Goal: Task Accomplishment & Management: Manage account settings

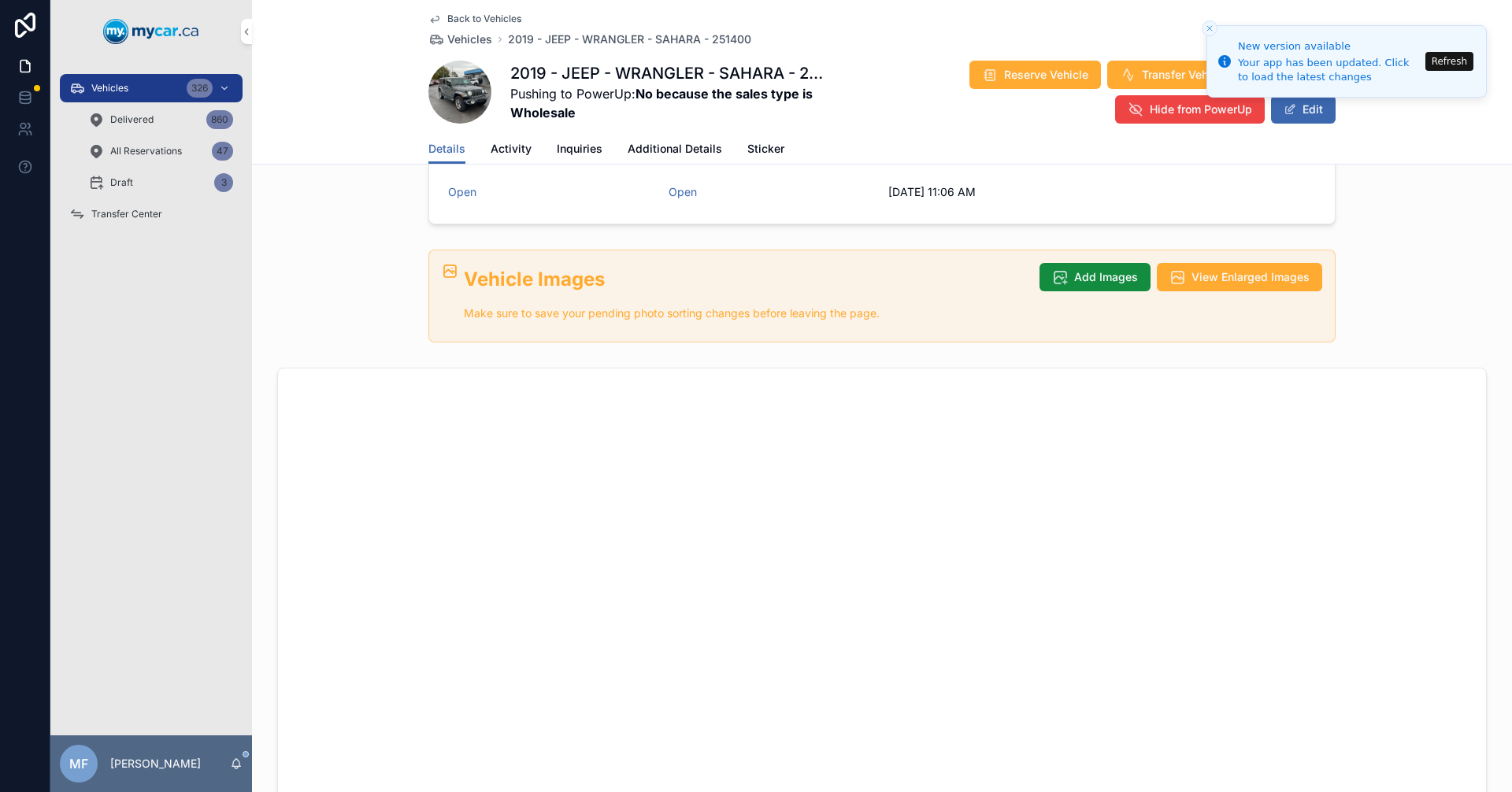
scroll to position [400, 0]
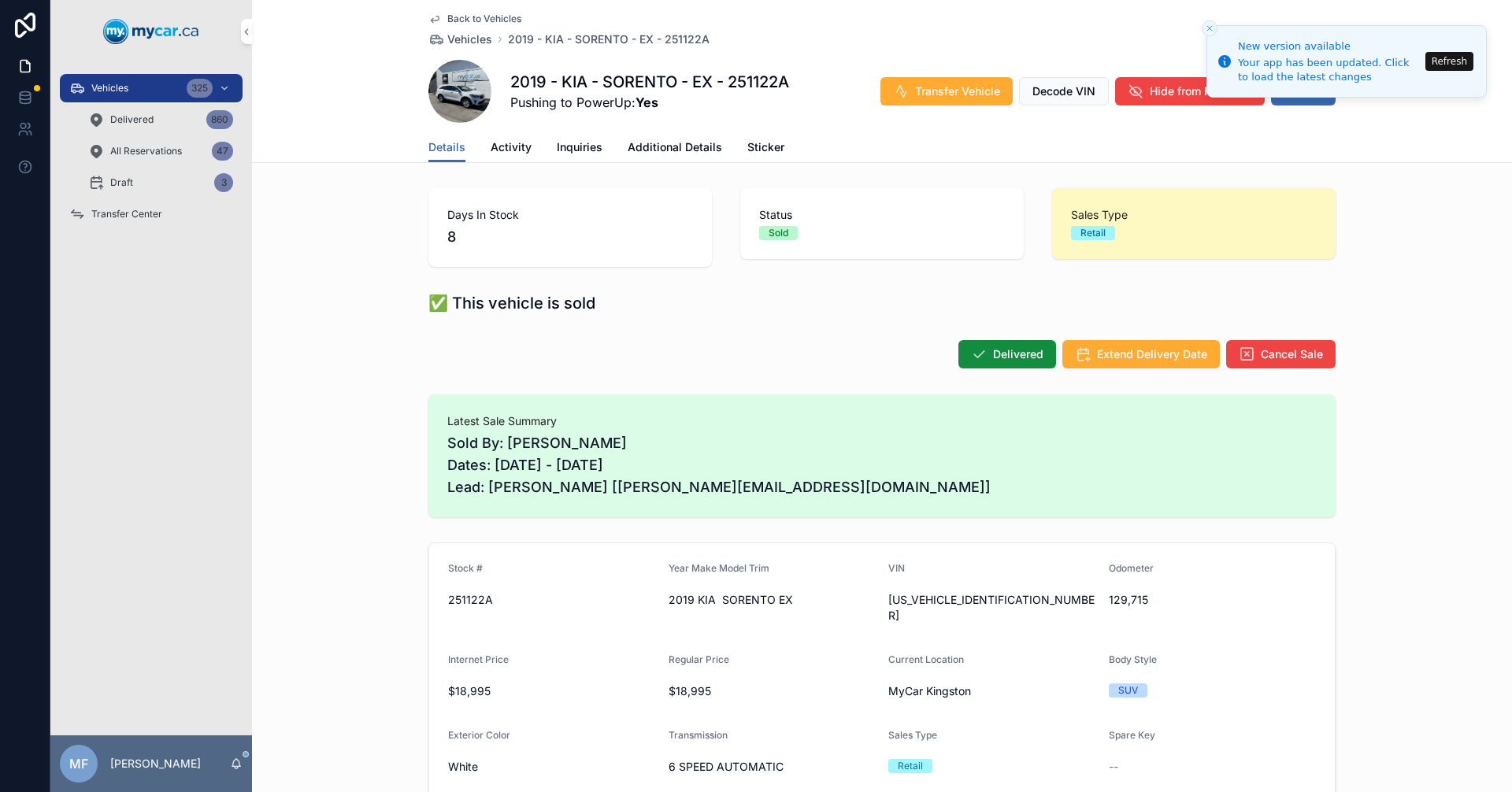
click at [461, 41] on span "Vehicles" at bounding box center [469, 40] width 45 height 16
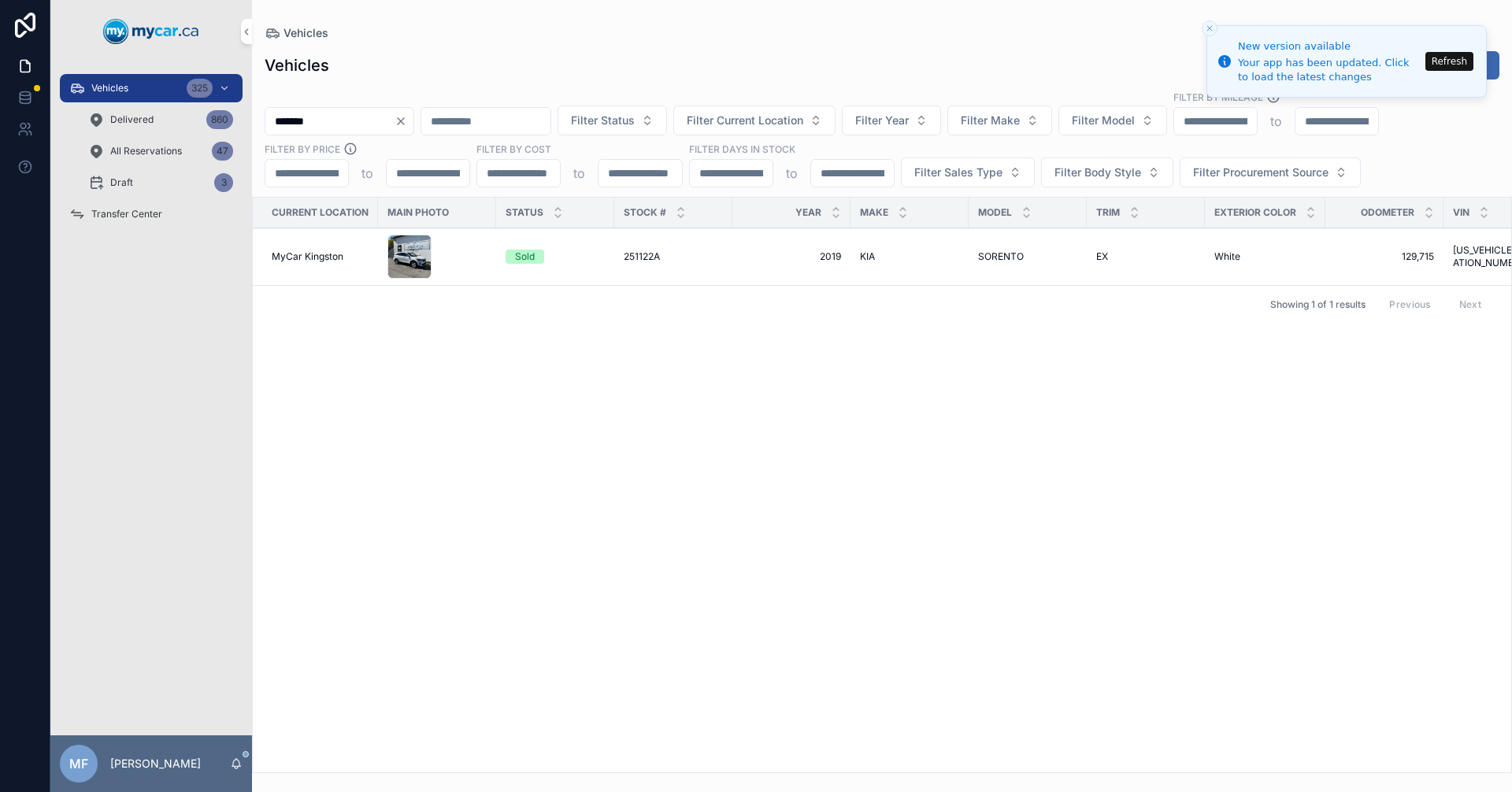
click at [1451, 62] on button "Refresh" at bounding box center [1448, 61] width 48 height 19
drag, startPoint x: 840, startPoint y: 533, endPoint x: 823, endPoint y: 522, distance: 20.2
click at [823, 522] on div "Current Location Main Photo Status Stock # Year Make Model Trim Exterior Color …" at bounding box center [881, 485] width 1258 height 575
click at [161, 83] on div "Vehicles 319" at bounding box center [151, 87] width 164 height 25
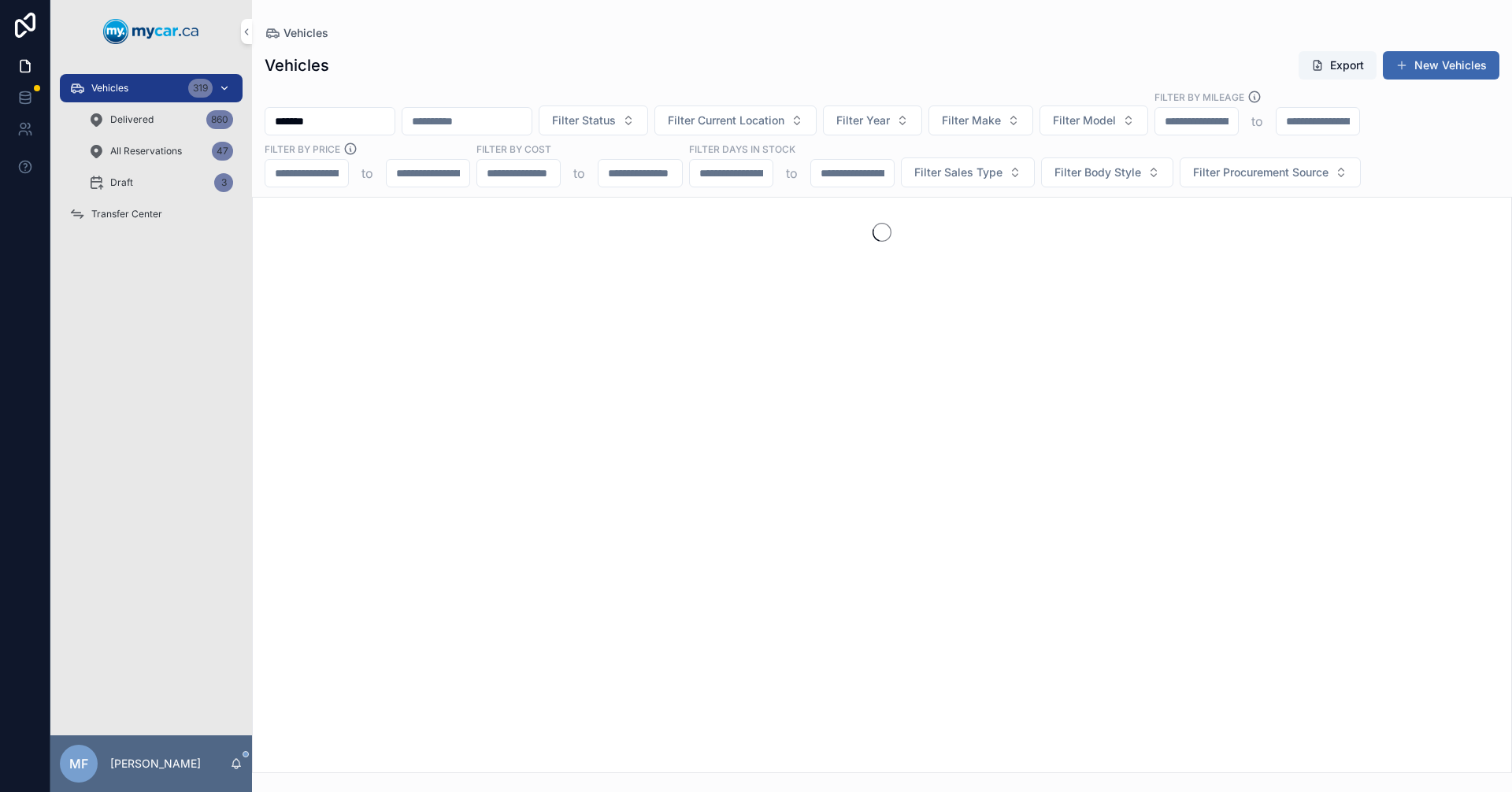
click at [115, 85] on span "Vehicles" at bounding box center [109, 87] width 37 height 13
click at [349, 120] on input "*******" at bounding box center [330, 121] width 129 height 22
drag, startPoint x: 0, startPoint y: 139, endPoint x: 7, endPoint y: 147, distance: 10.6
click at [0, 144] on div "Vehicles 319 Delivered 860 All Reservations 47 Draft 3 Transfer Center MF Mike …" at bounding box center [756, 396] width 1512 height 792
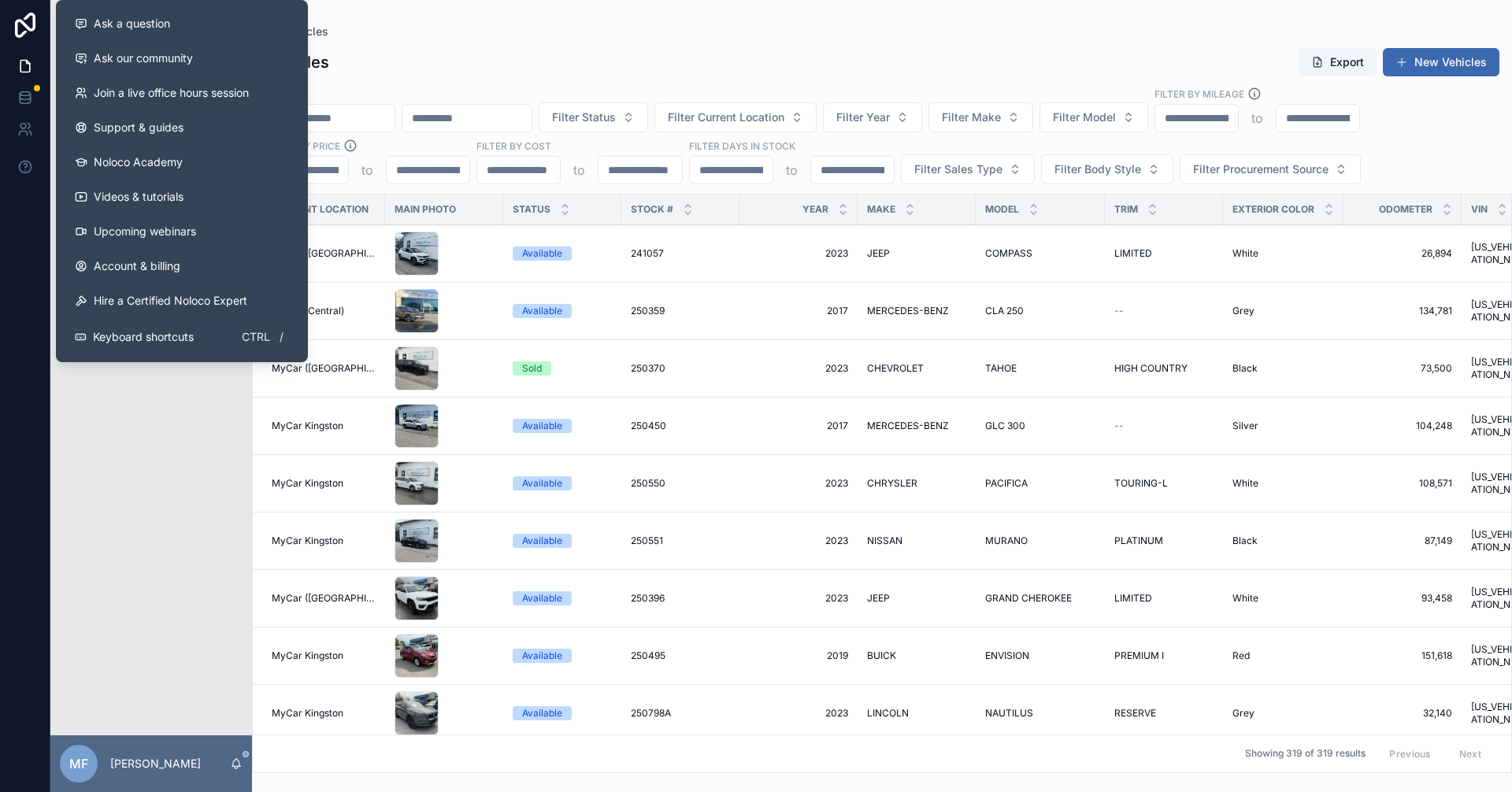
click at [751, 53] on div "Vehicles Export New Vehicles" at bounding box center [881, 63] width 1235 height 30
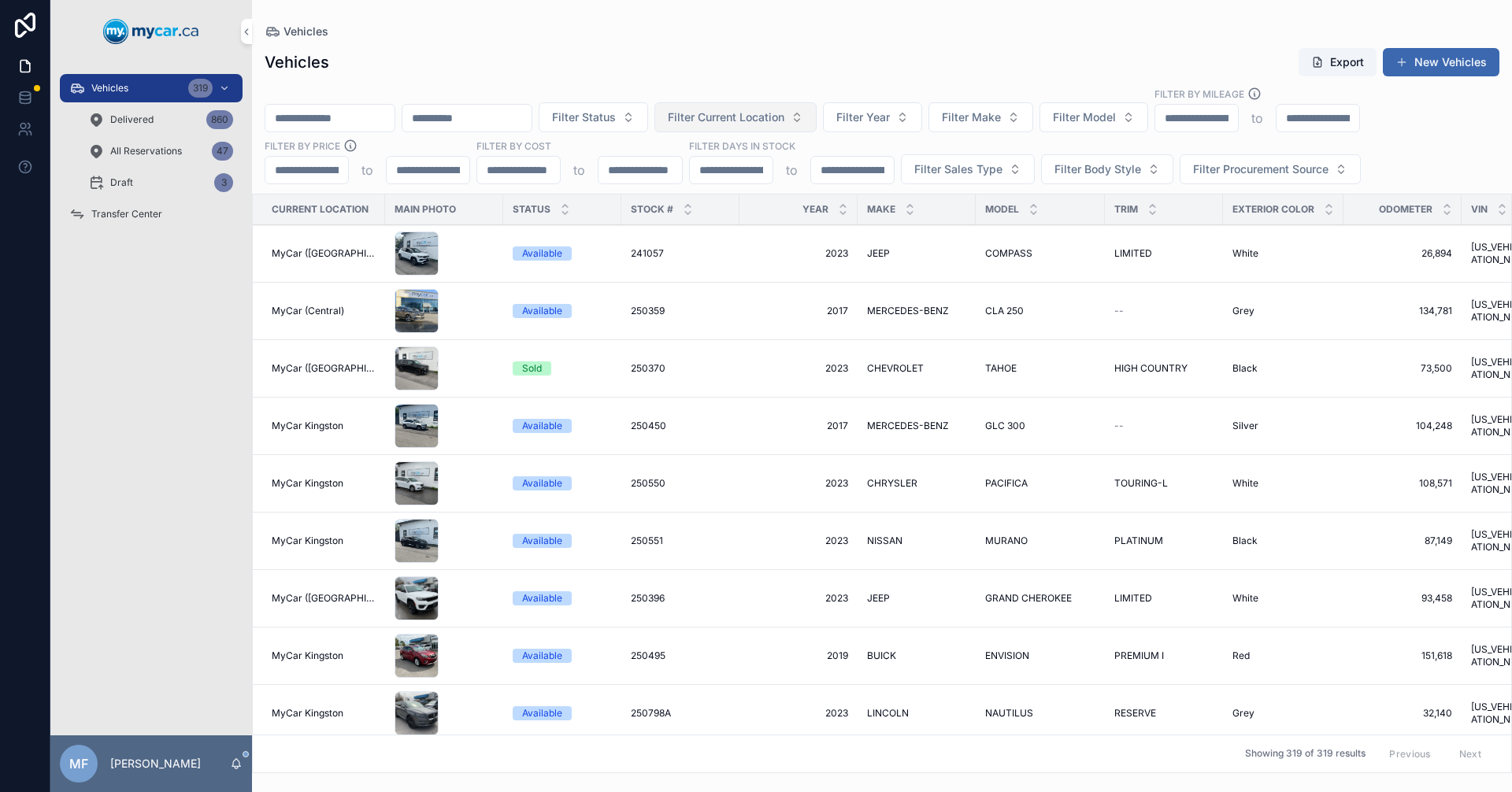
click at [784, 120] on span "Filter Current Location" at bounding box center [725, 117] width 116 height 16
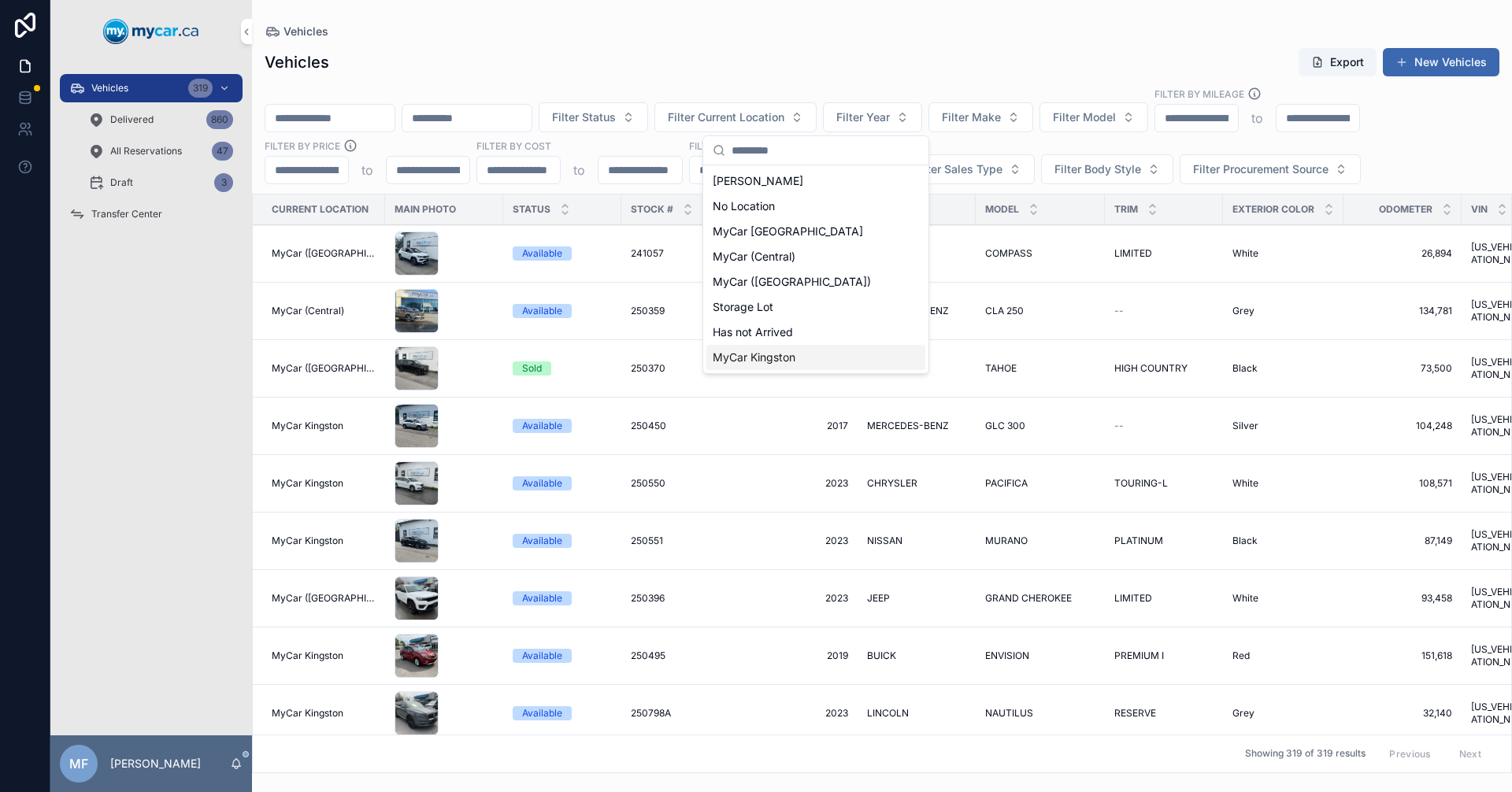
click at [749, 359] on span "MyCar Kingston" at bounding box center [753, 358] width 82 height 16
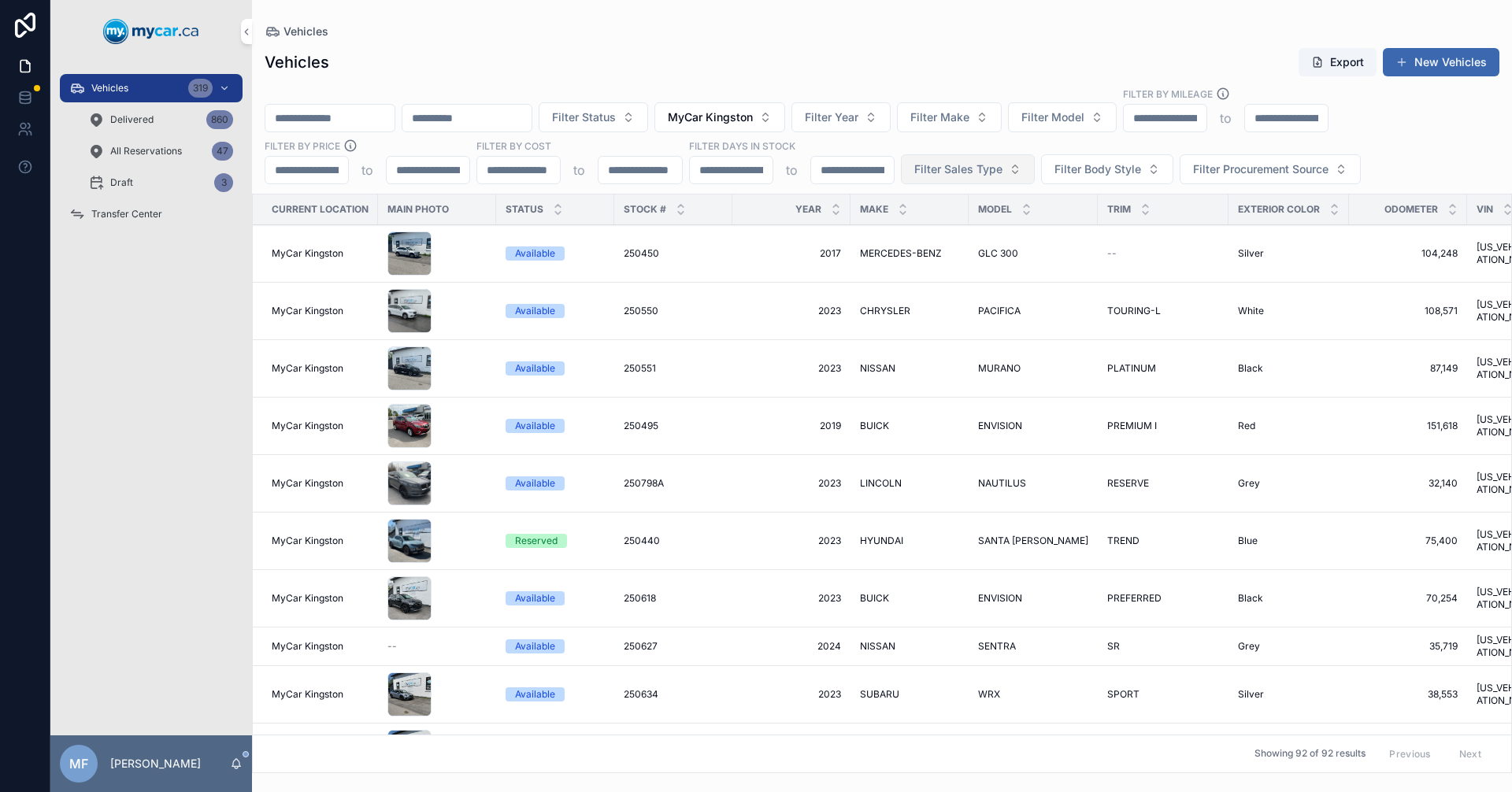
click at [981, 174] on span "Filter Sales Type" at bounding box center [958, 169] width 88 height 16
click at [874, 258] on div "Retail" at bounding box center [967, 257] width 219 height 25
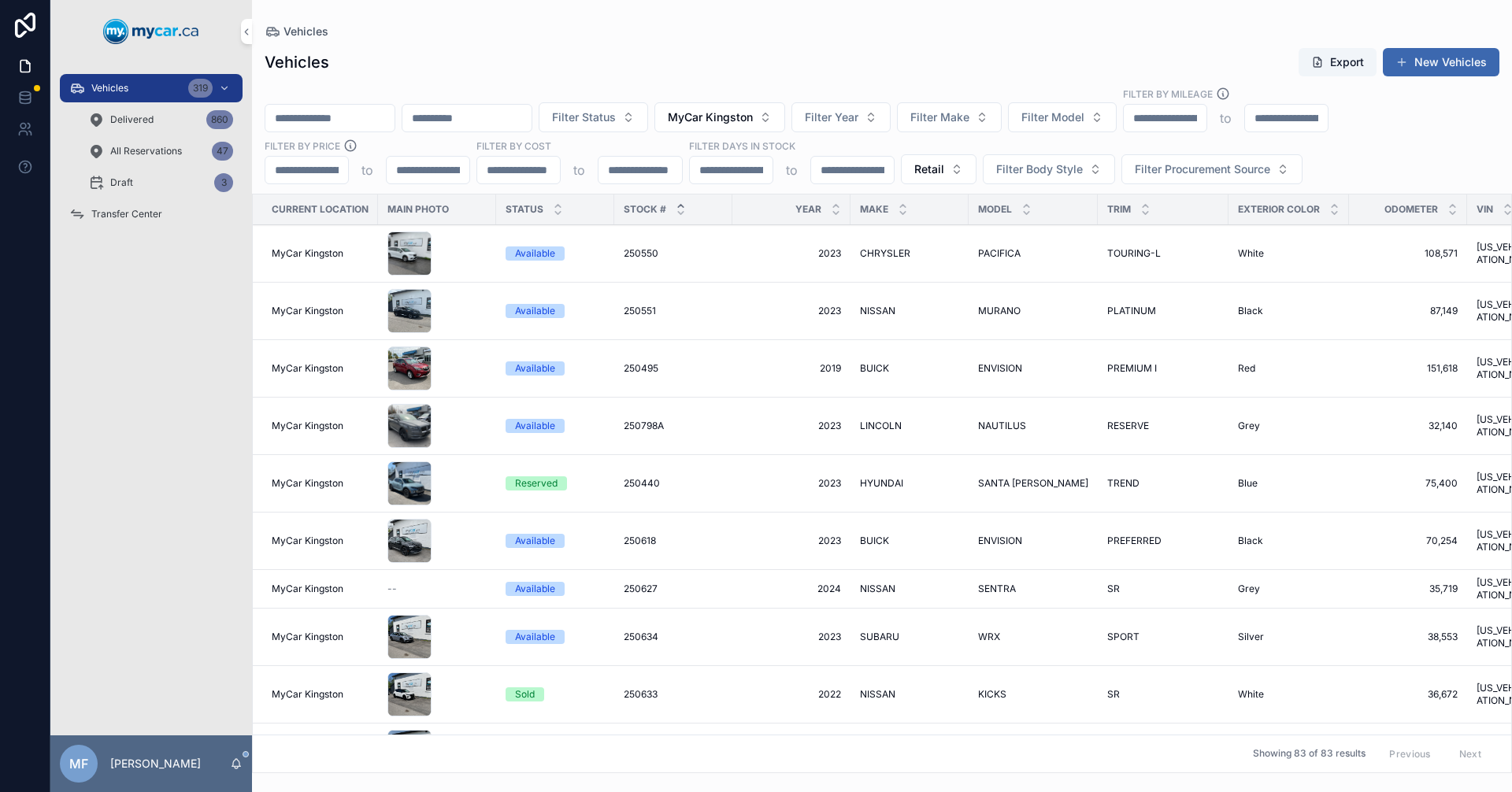
click at [679, 206] on icon "scrollable content" at bounding box center [680, 206] width 6 height 2
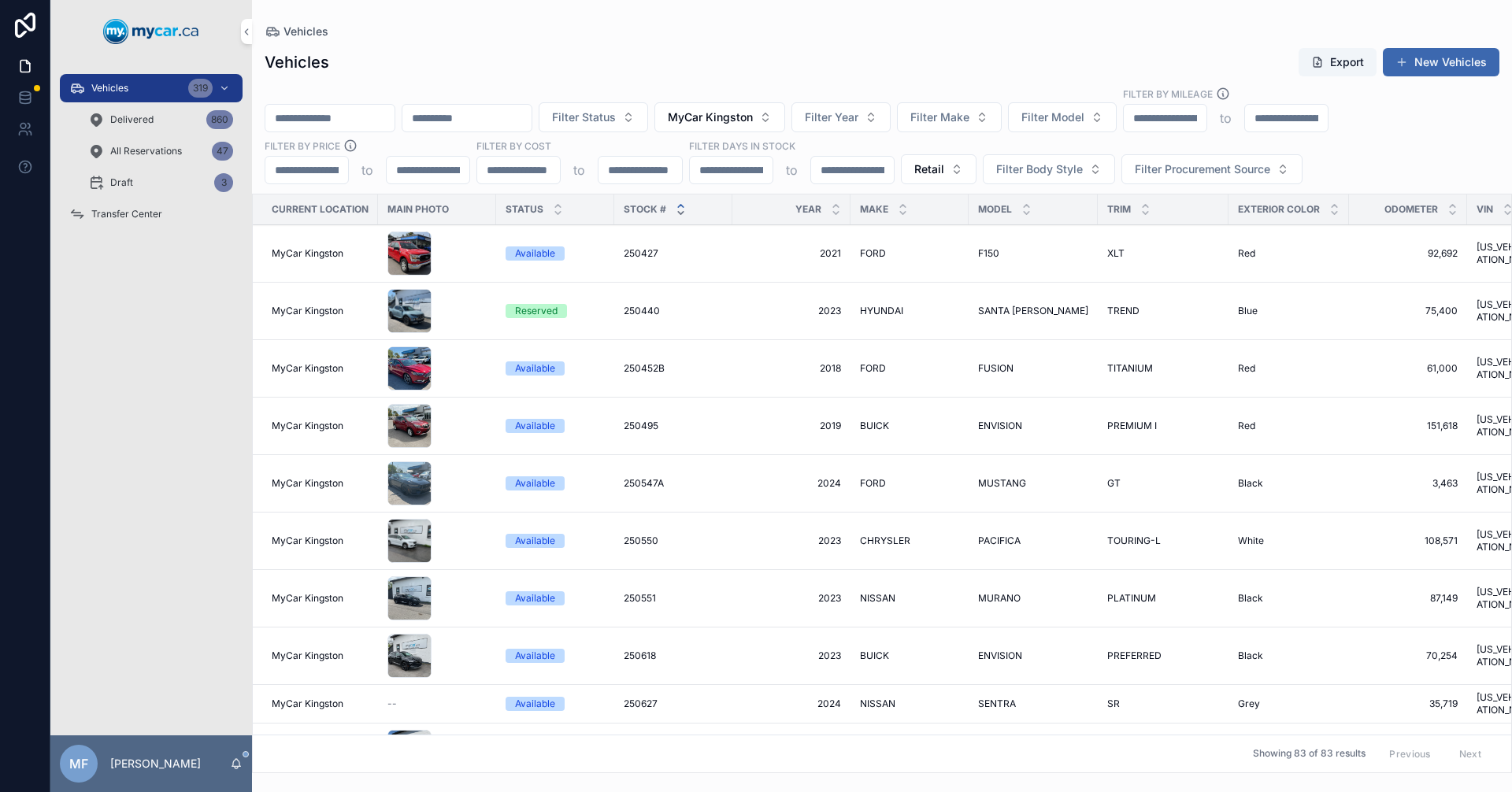
click at [680, 213] on icon "scrollable content" at bounding box center [680, 213] width 6 height 2
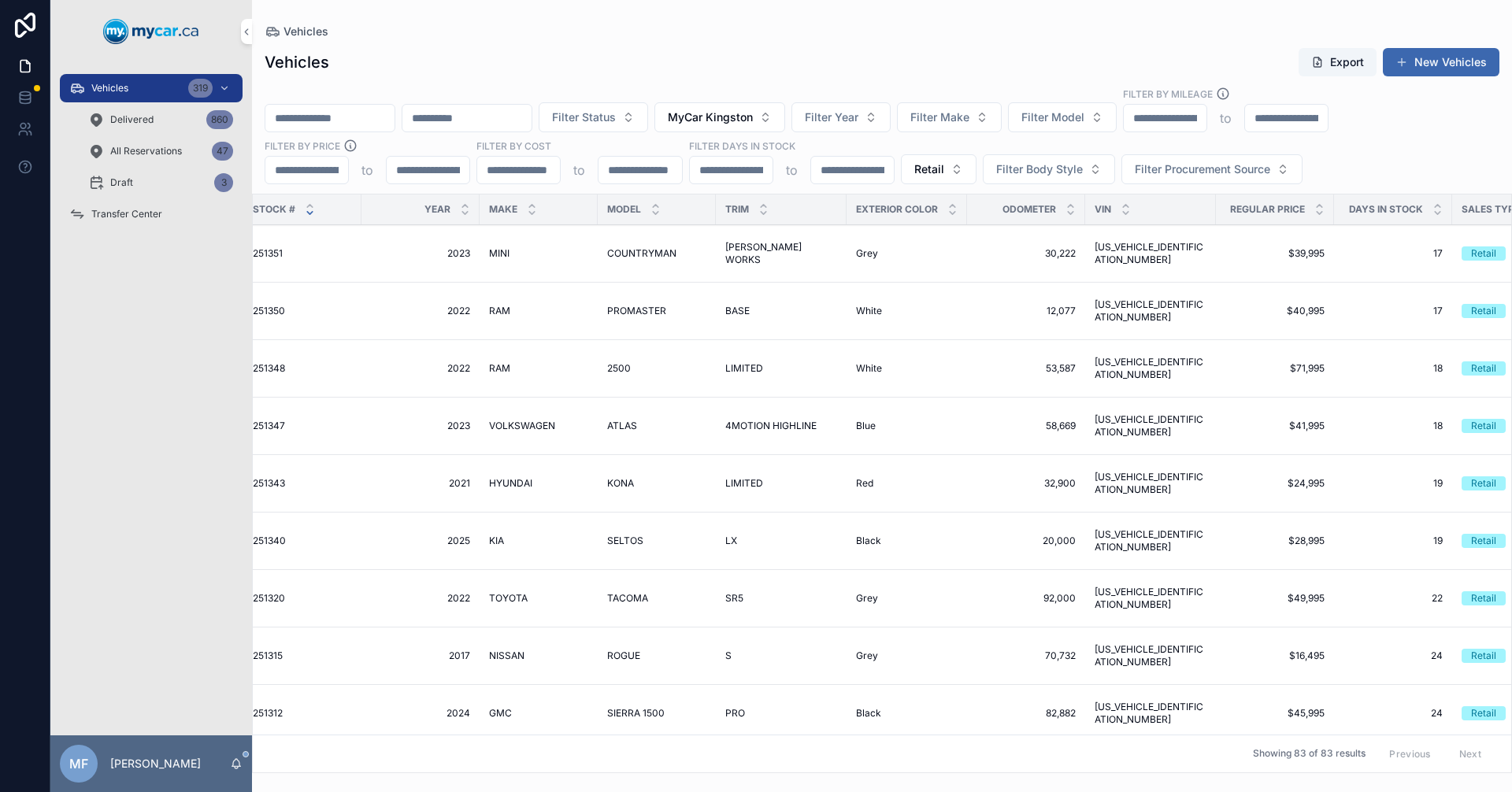
scroll to position [0, 390]
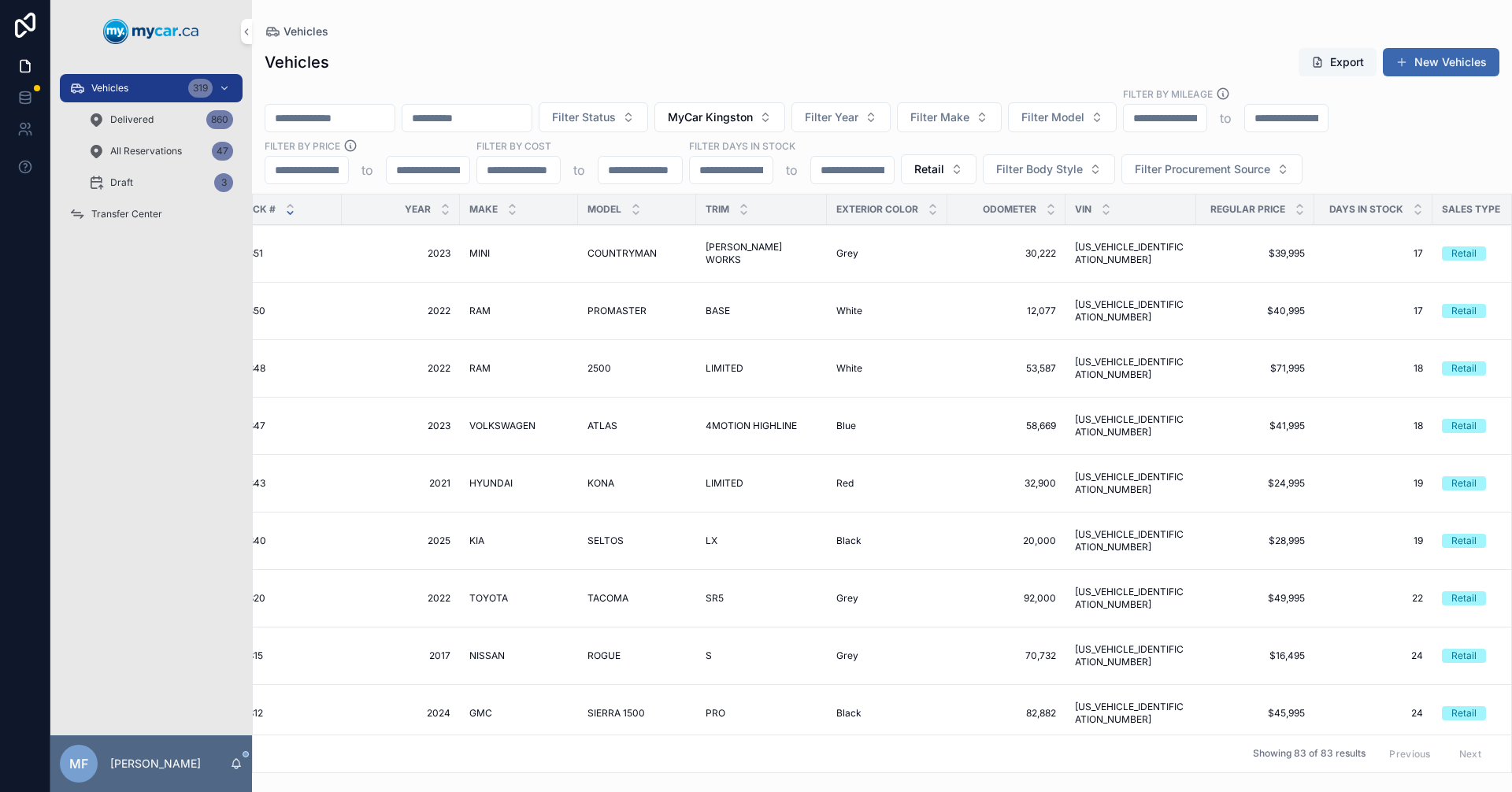
click at [1341, 61] on button "Export" at bounding box center [1337, 62] width 77 height 29
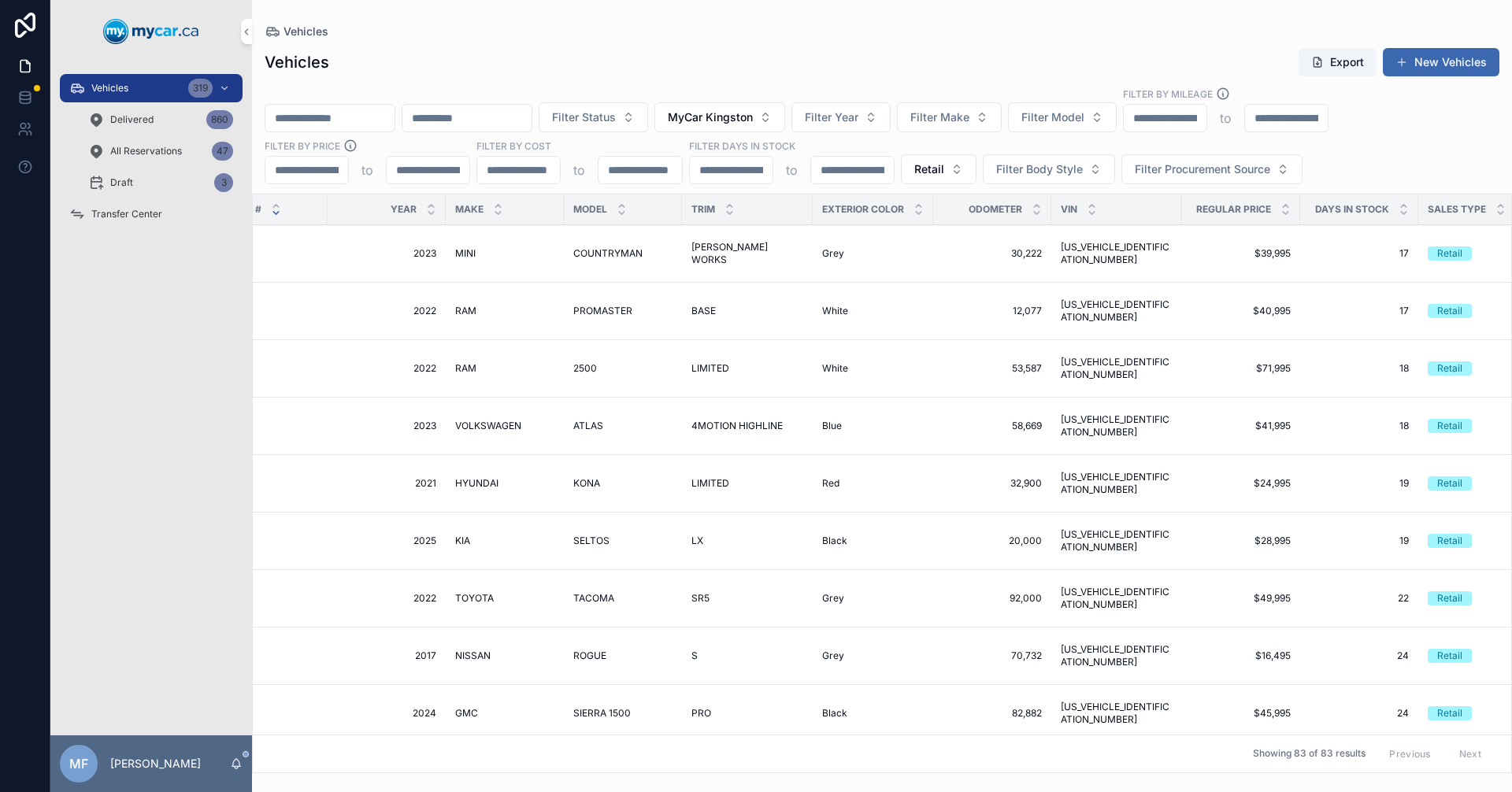
scroll to position [0, 403]
drag, startPoint x: 1170, startPoint y: 312, endPoint x: 1059, endPoint y: 317, distance: 111.1
click at [1059, 317] on td "ZFBHRFCB4N6Y00686 ZFBHRFCB4N6Y00686" at bounding box center [1119, 312] width 131 height 58
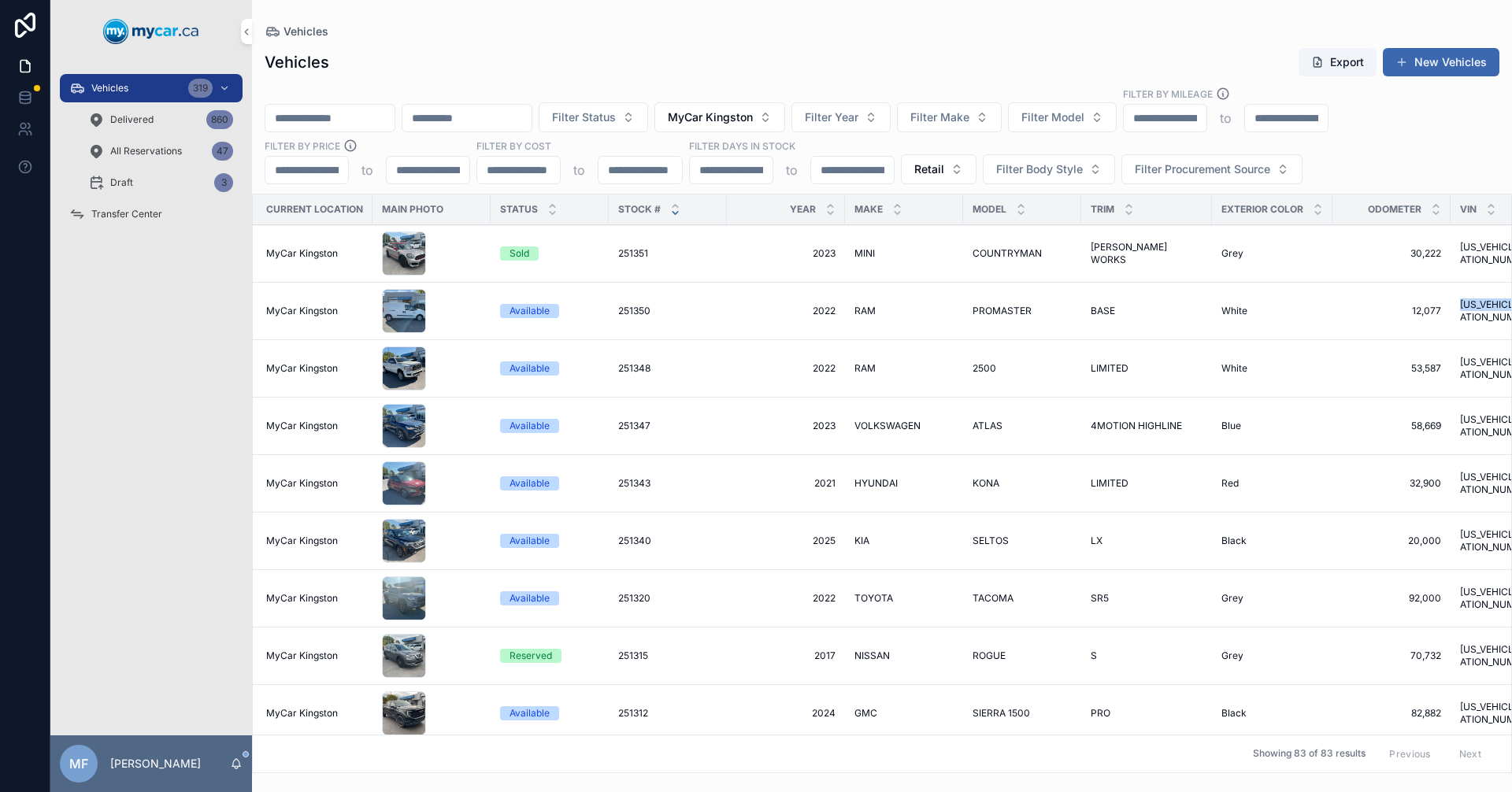
scroll to position [0, 5]
click at [360, 112] on input "scrollable content" at bounding box center [330, 118] width 129 height 22
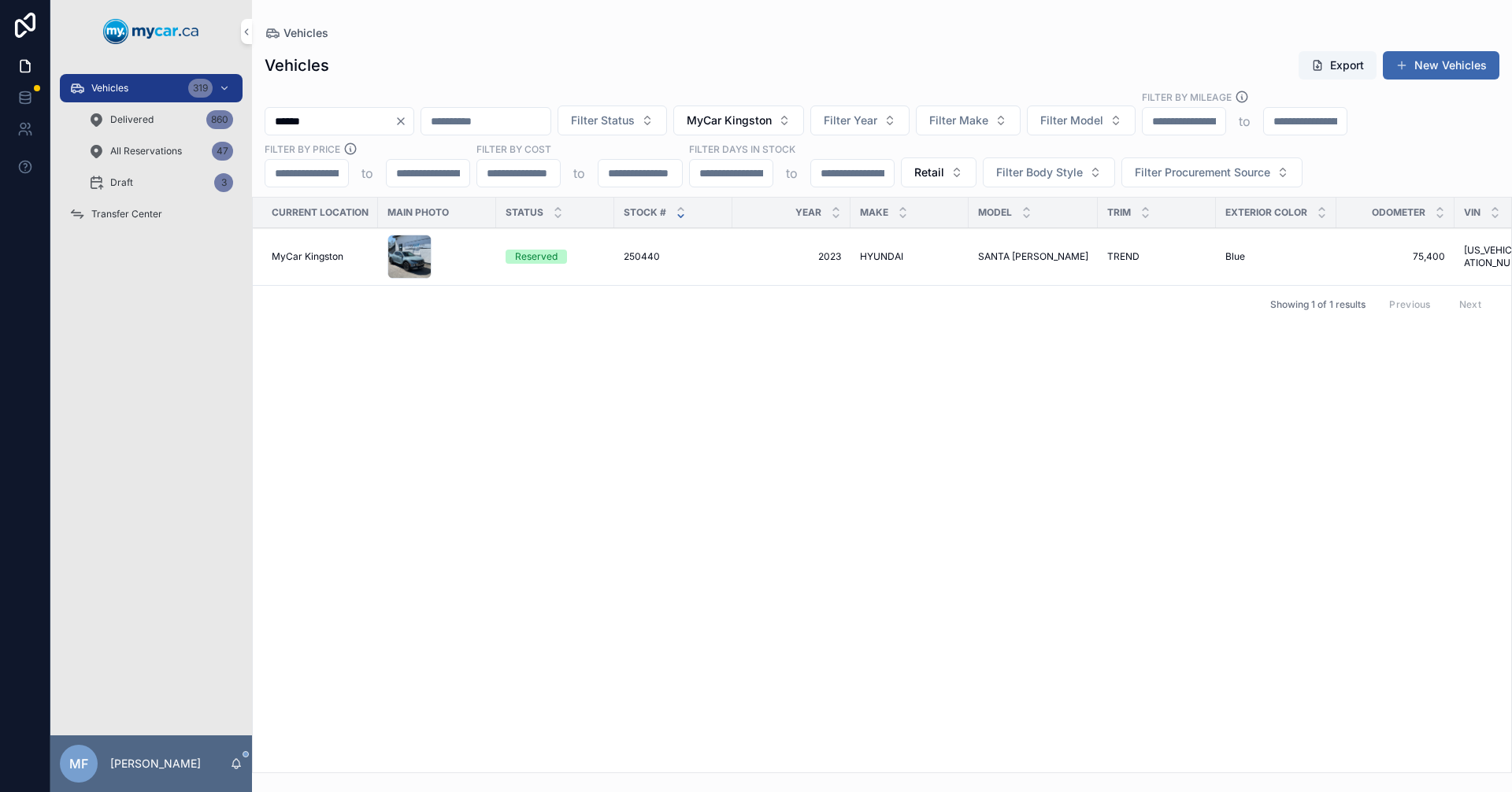
type input "******"
click at [647, 257] on span "250440" at bounding box center [642, 256] width 36 height 13
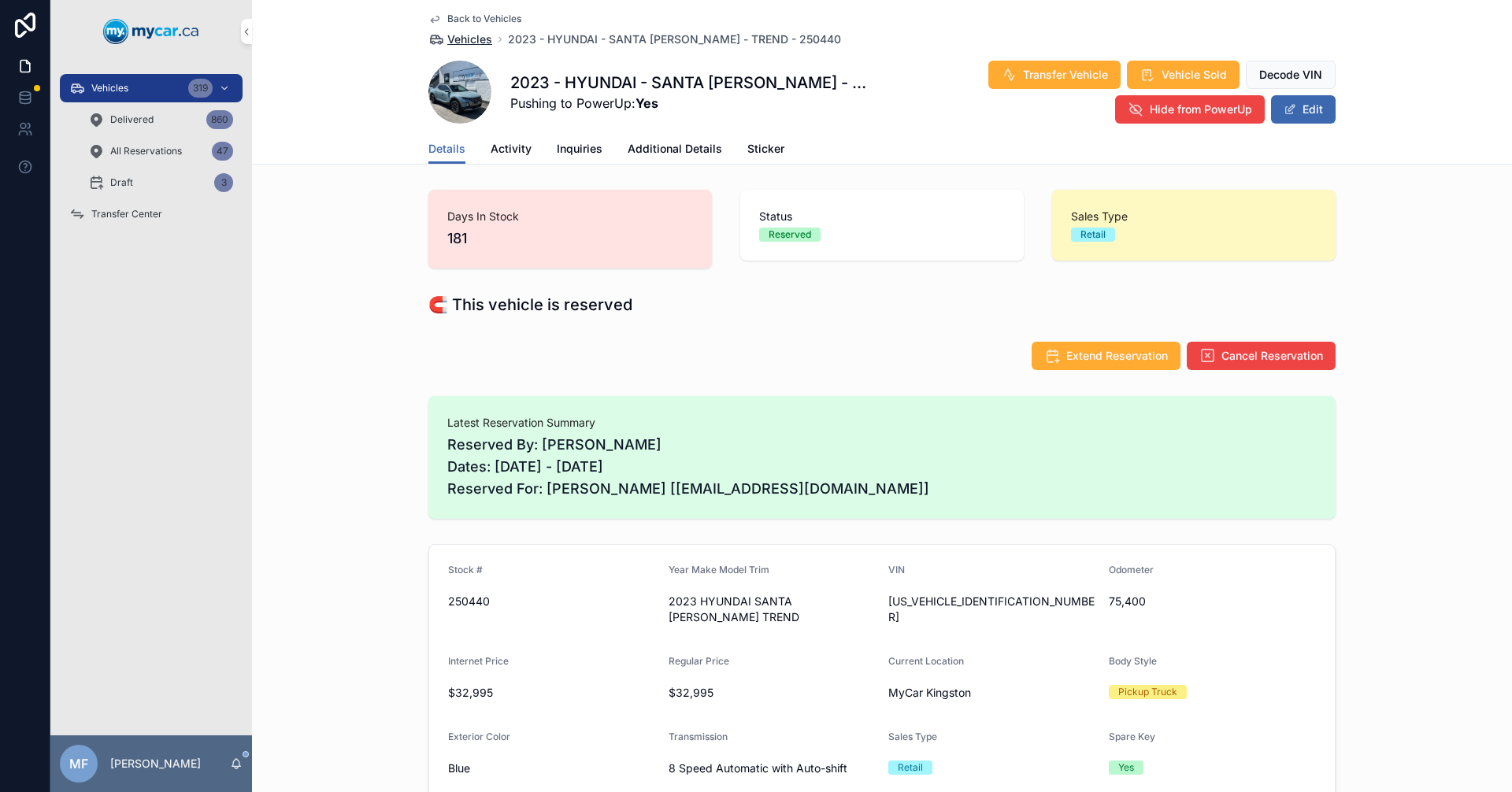
click at [457, 40] on span "Vehicles" at bounding box center [469, 40] width 45 height 16
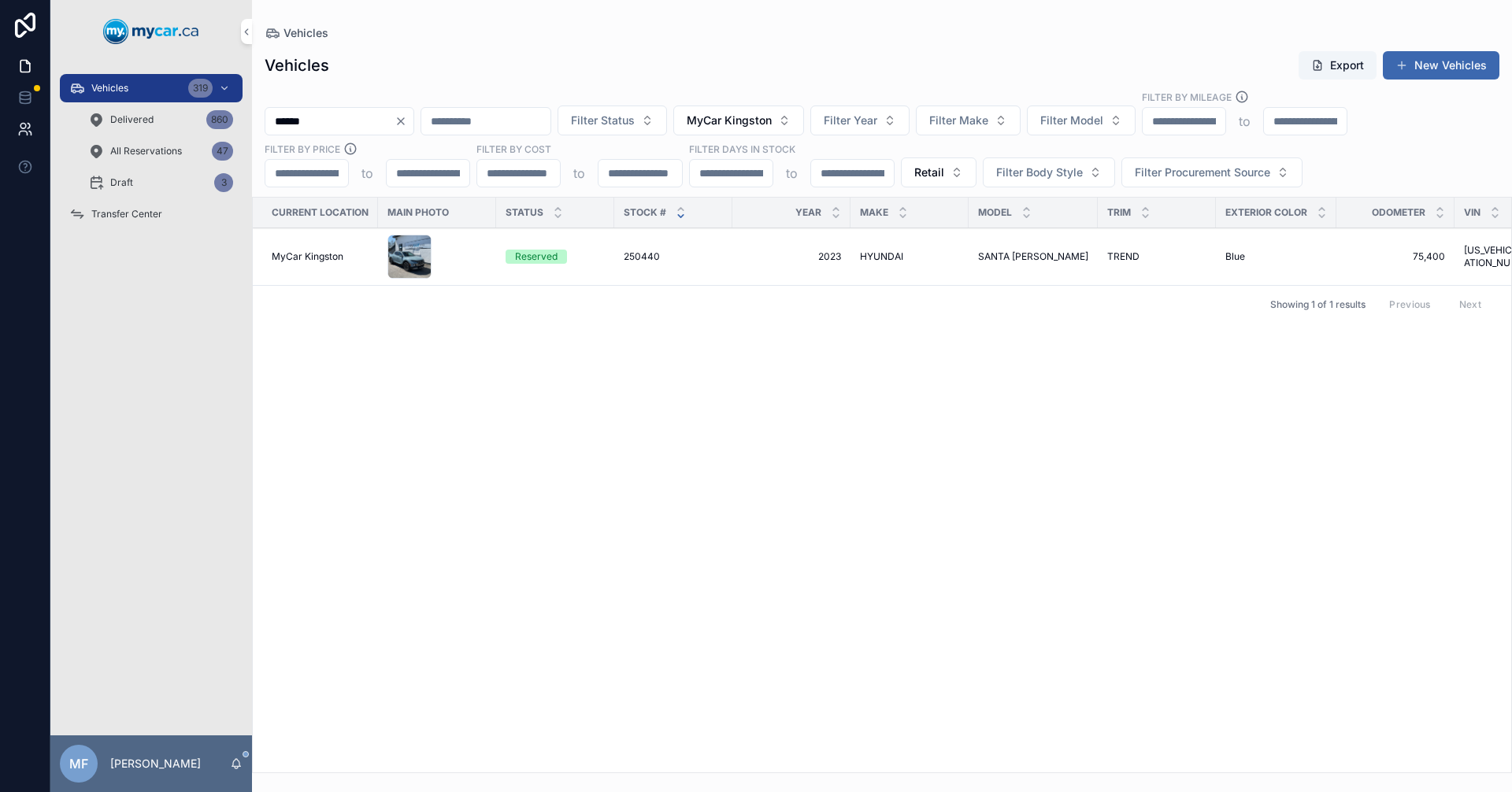
drag, startPoint x: 367, startPoint y: 115, endPoint x: 0, endPoint y: 128, distance: 367.2
click at [0, 128] on div "Vehicles 319 Delivered 860 All Reservations 47 Draft 3 Transfer Center MF Mike …" at bounding box center [756, 396] width 1512 height 792
type input "******"
click at [867, 255] on span "AUDI" at bounding box center [870, 256] width 23 height 13
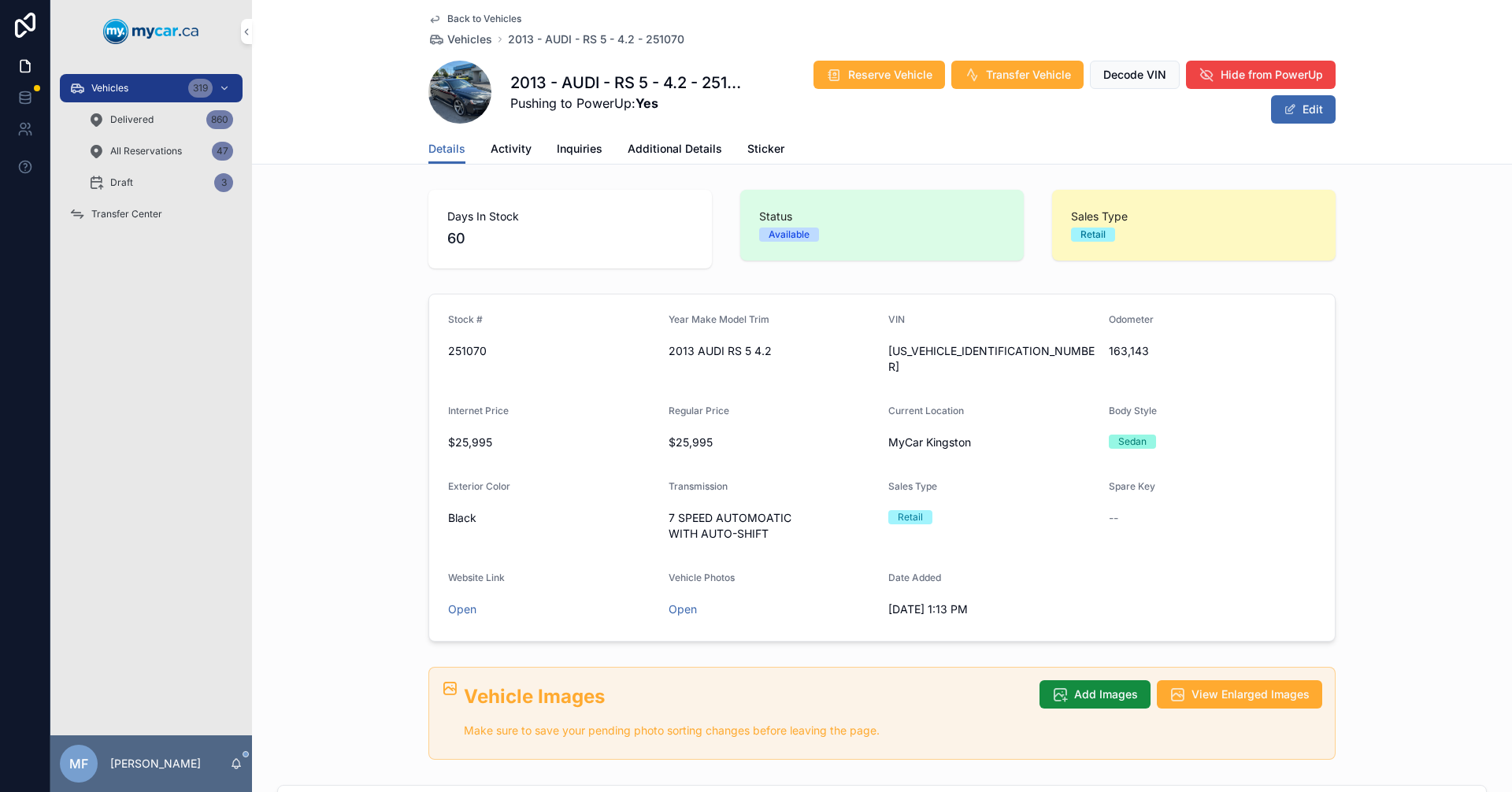
click at [976, 352] on span "WUAC6BFRXDA902381" at bounding box center [991, 360] width 208 height 32
click at [901, 350] on span "WUAC6BFRXDA902381" at bounding box center [991, 360] width 208 height 32
drag, startPoint x: 892, startPoint y: 350, endPoint x: 936, endPoint y: 351, distance: 44.0
click at [936, 351] on span "WUAC6BFRXDA902381" at bounding box center [991, 360] width 208 height 32
drag, startPoint x: 1006, startPoint y: 351, endPoint x: 880, endPoint y: 360, distance: 126.3
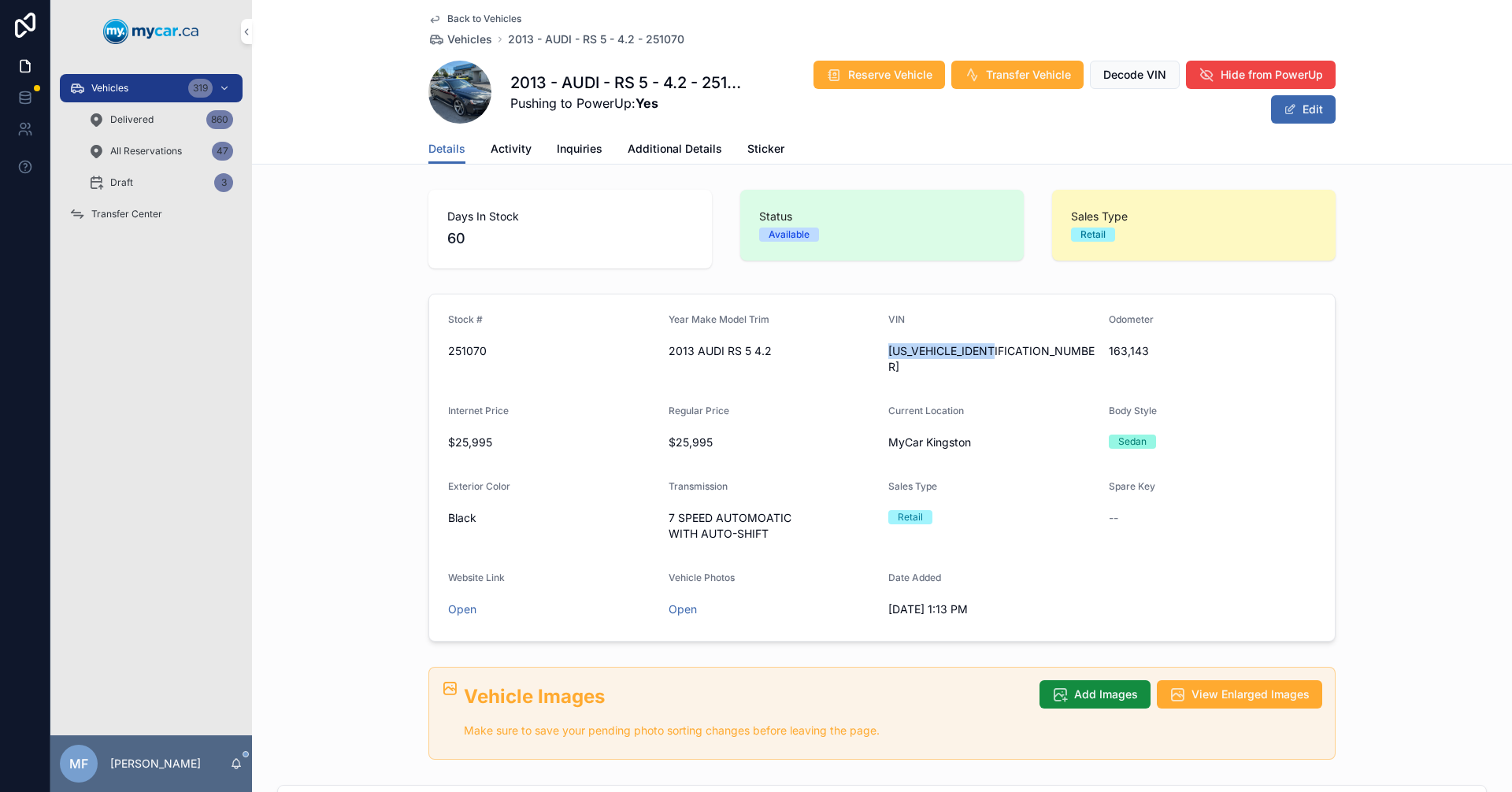
click at [880, 360] on form "Stock # 251070 Year Make Model Trim 2013 AUDI RS 5 4.2 VIN WUAC6BFRXDA902381 Od…" at bounding box center [881, 467] width 905 height 347
copy span "WUAC6BFRXDA902381"
click at [447, 41] on span "Vehicles" at bounding box center [469, 40] width 45 height 16
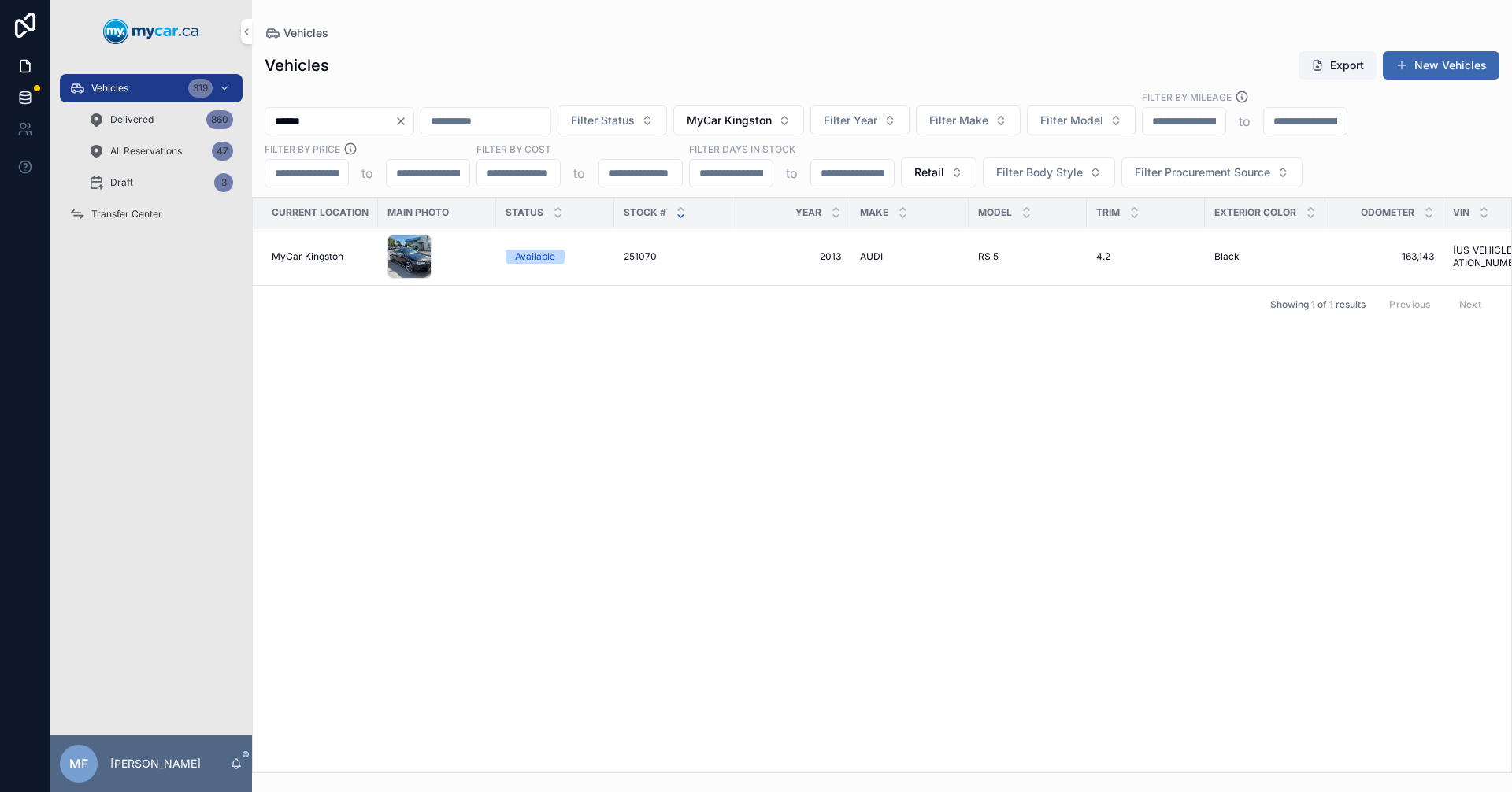
drag, startPoint x: 374, startPoint y: 120, endPoint x: 0, endPoint y: 93, distance: 375.0
click at [0, 93] on div "Vehicles 319 Delivered 860 All Reservations 47 Draft 3 Transfer Center MF Mike …" at bounding box center [756, 396] width 1512 height 792
type input "******"
click at [883, 257] on span "CHEVROLET" at bounding box center [887, 256] width 57 height 13
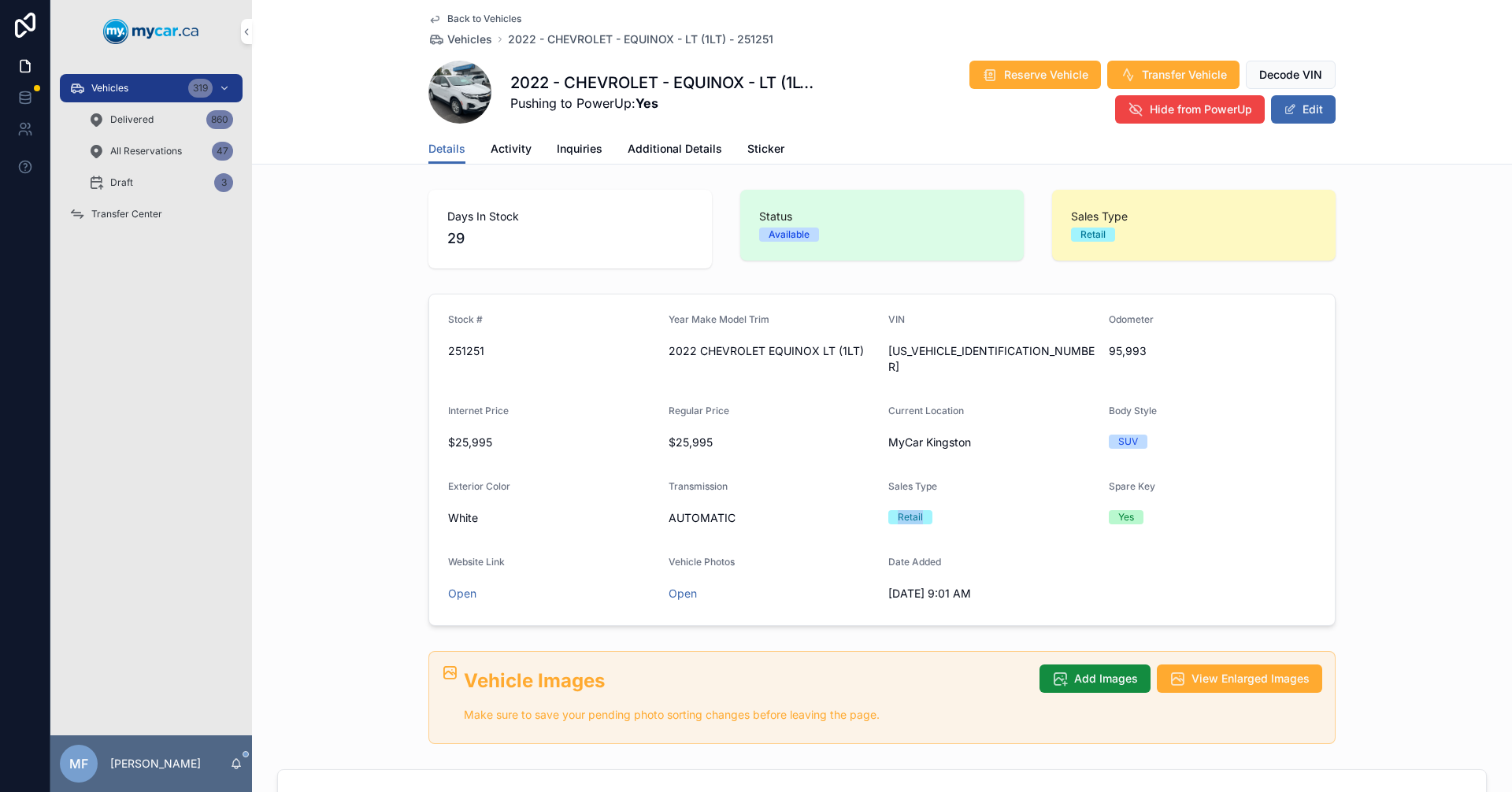
drag, startPoint x: 892, startPoint y: 499, endPoint x: 1030, endPoint y: 495, distance: 138.1
click at [960, 511] on div "Retail" at bounding box center [991, 518] width 208 height 14
click at [913, 352] on span "3GNAXUEV1NL276751" at bounding box center [991, 360] width 208 height 32
copy span "3GNAXUEV1NL276751"
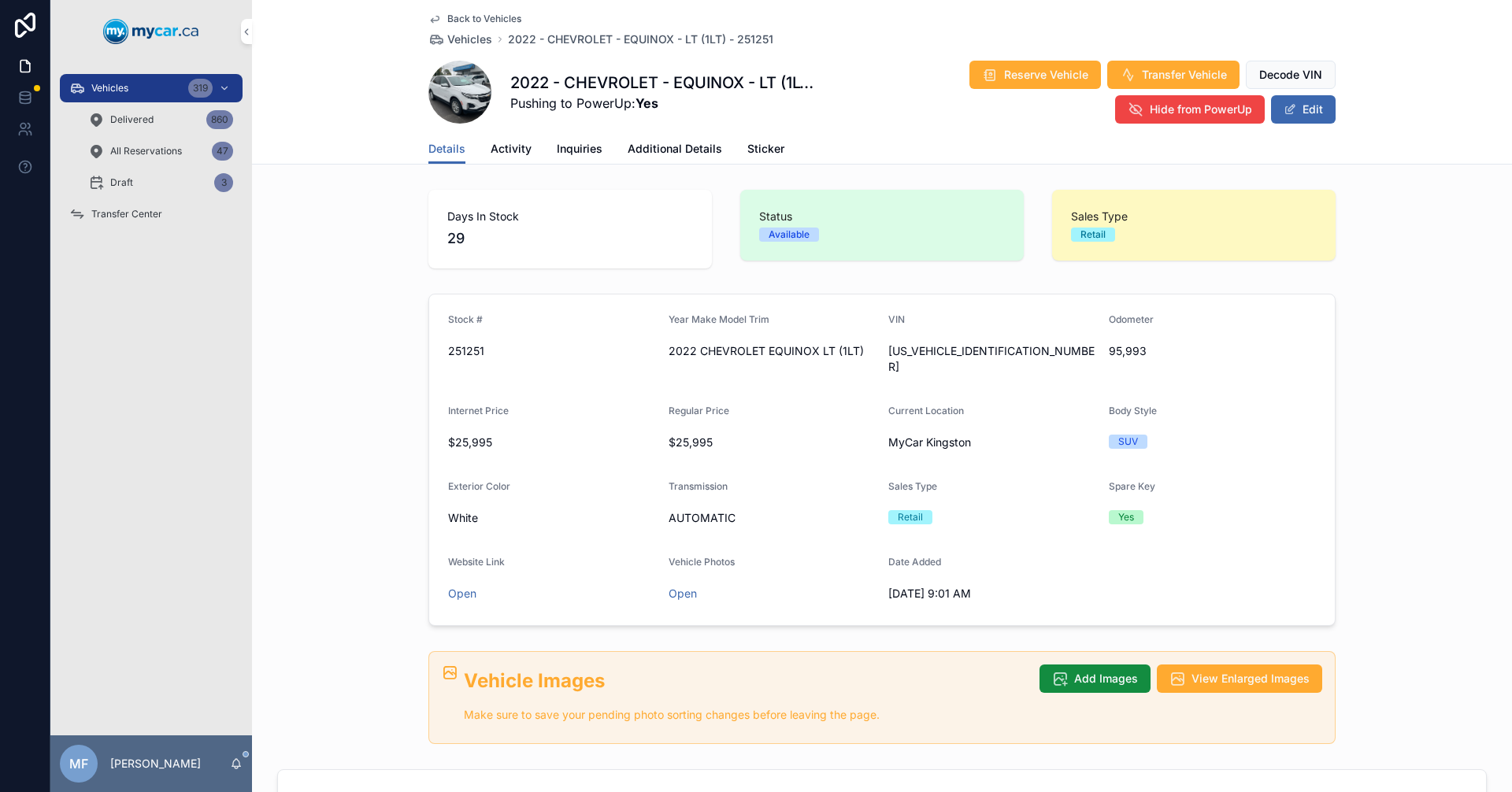
drag, startPoint x: 983, startPoint y: 495, endPoint x: 790, endPoint y: 511, distance: 193.7
click at [836, 507] on form "Stock # 251251 Year Make Model Trim 2022 CHEVROLET EQUINOX LT (1LT) VIN 3GNAXUE…" at bounding box center [881, 459] width 905 height 331
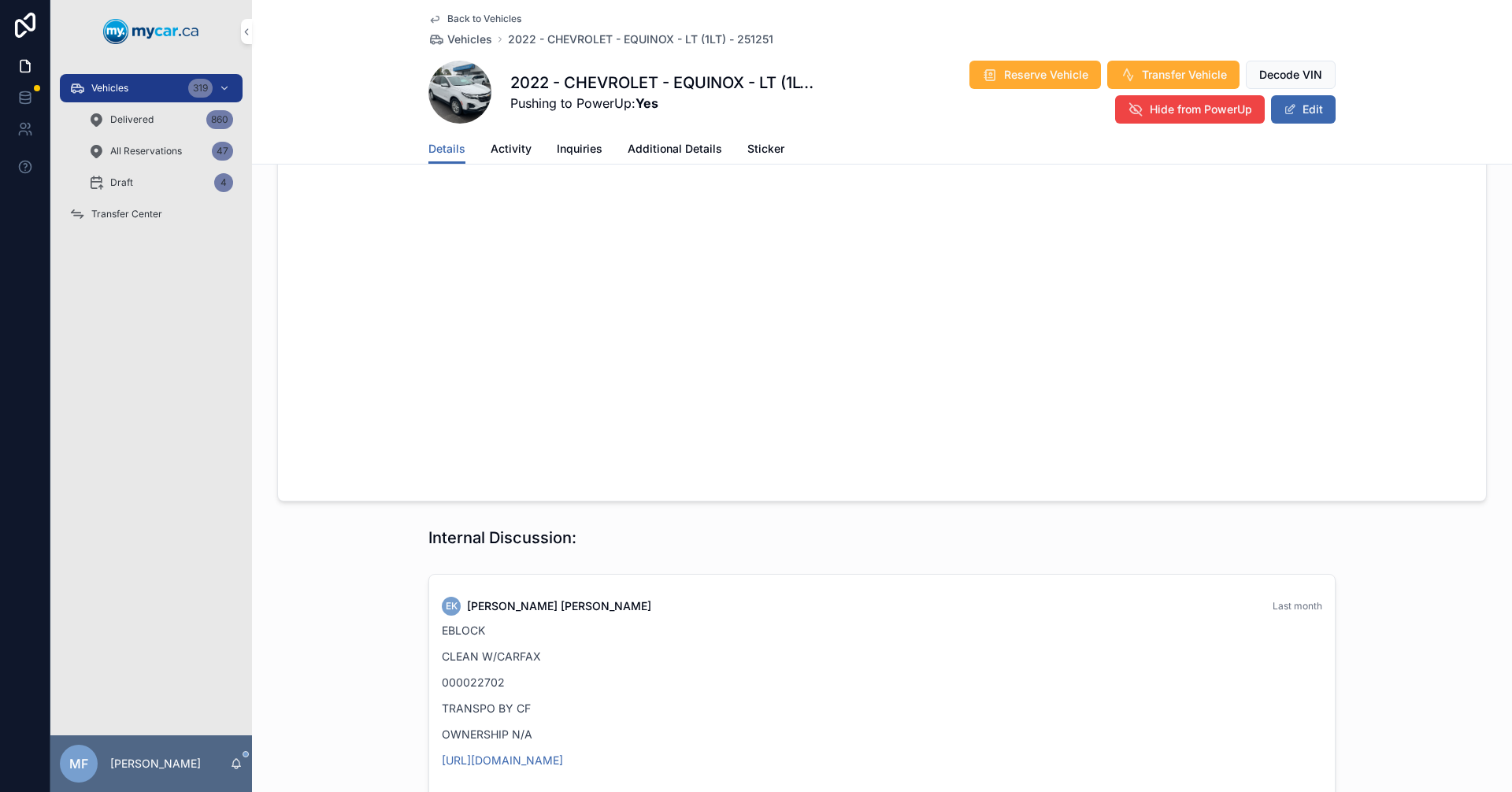
scroll to position [1339, 0]
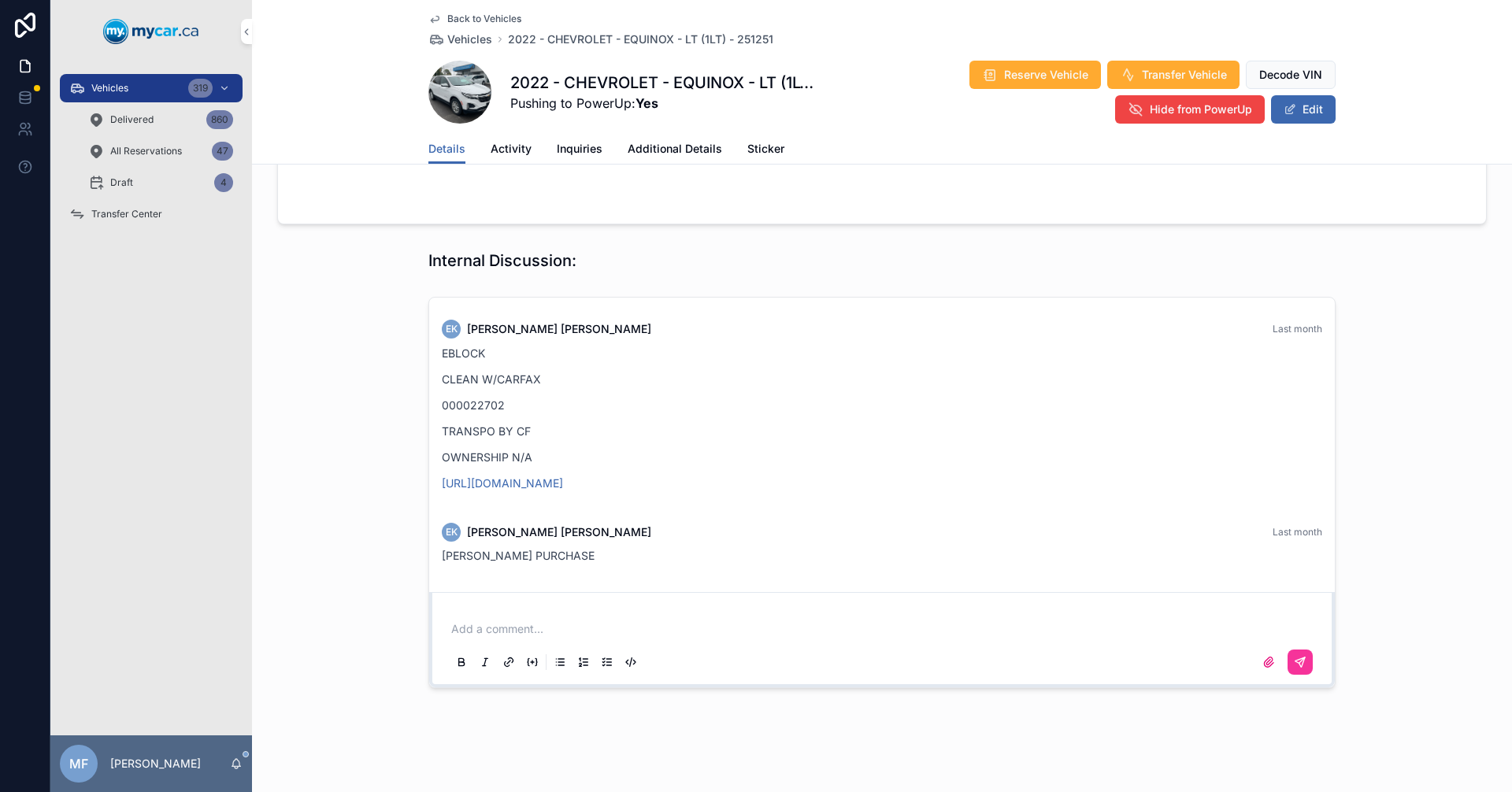
click at [982, 592] on div "Add a comment..." at bounding box center [881, 640] width 905 height 95
drag, startPoint x: 488, startPoint y: 543, endPoint x: 696, endPoint y: 545, distance: 208.0
click at [658, 549] on div "JUSTEN PURCHASE" at bounding box center [882, 556] width 880 height 16
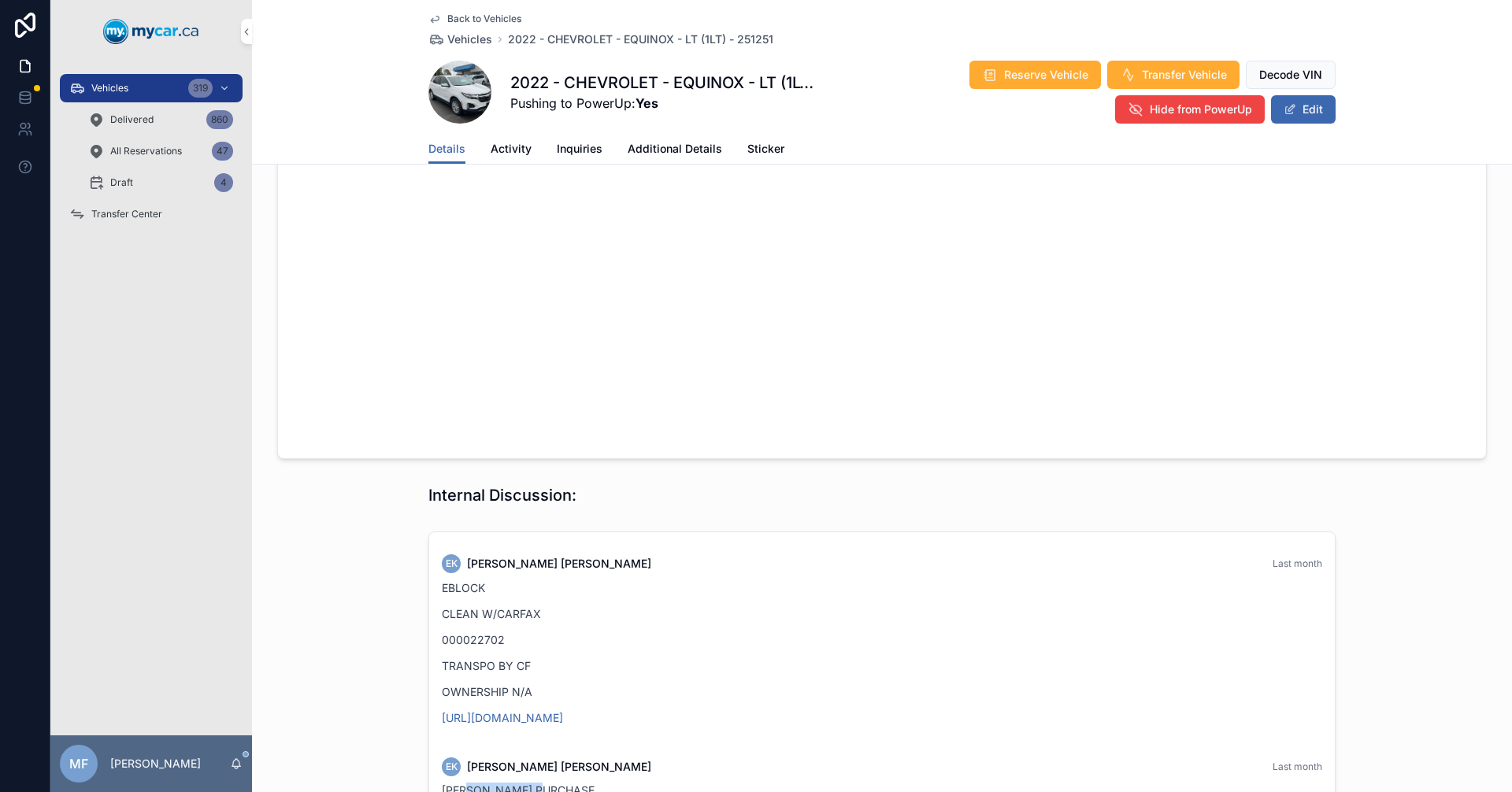
scroll to position [1102, 0]
click at [533, 581] on p "EBLOCK" at bounding box center [882, 589] width 880 height 17
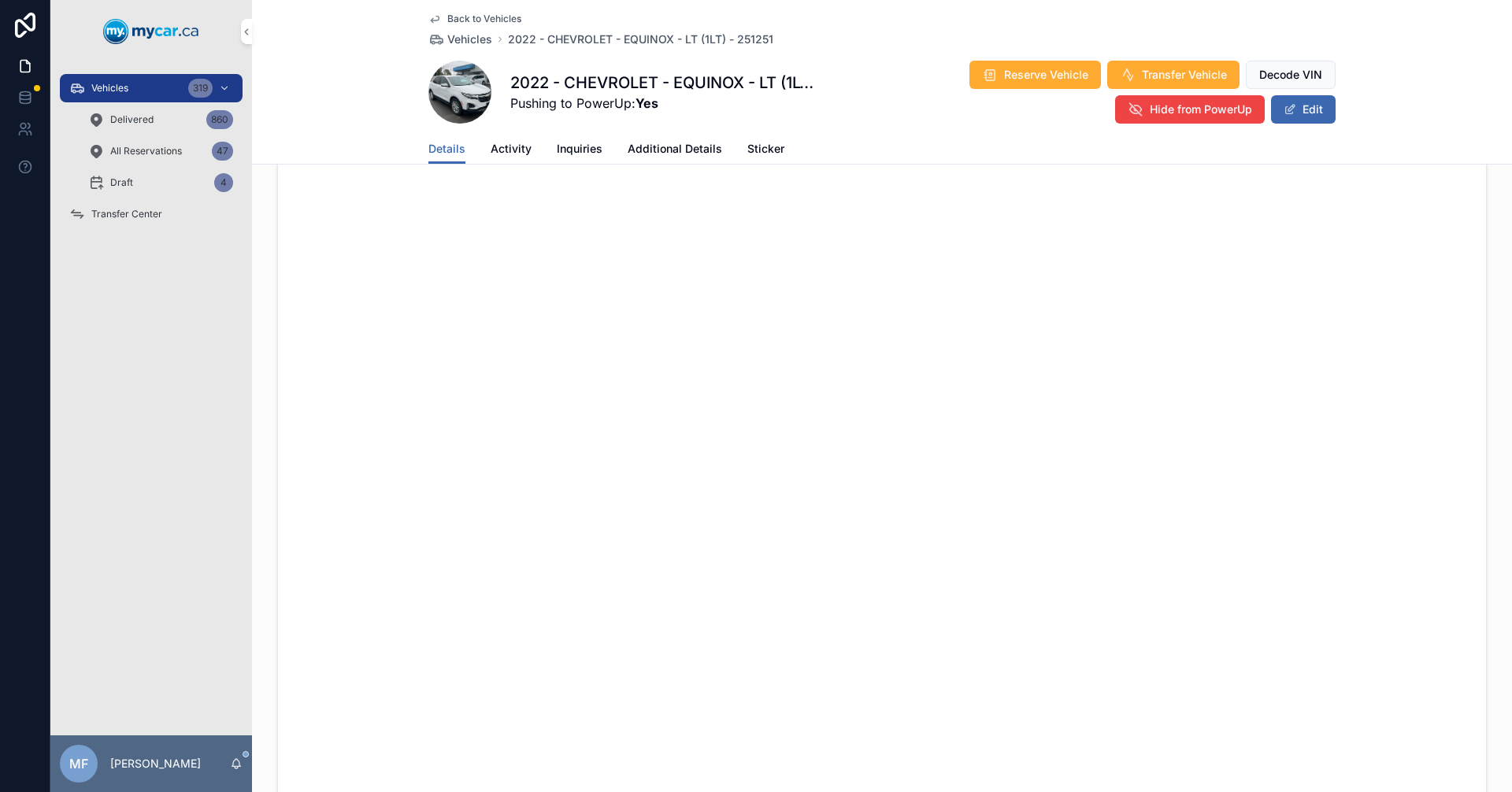
scroll to position [0, 0]
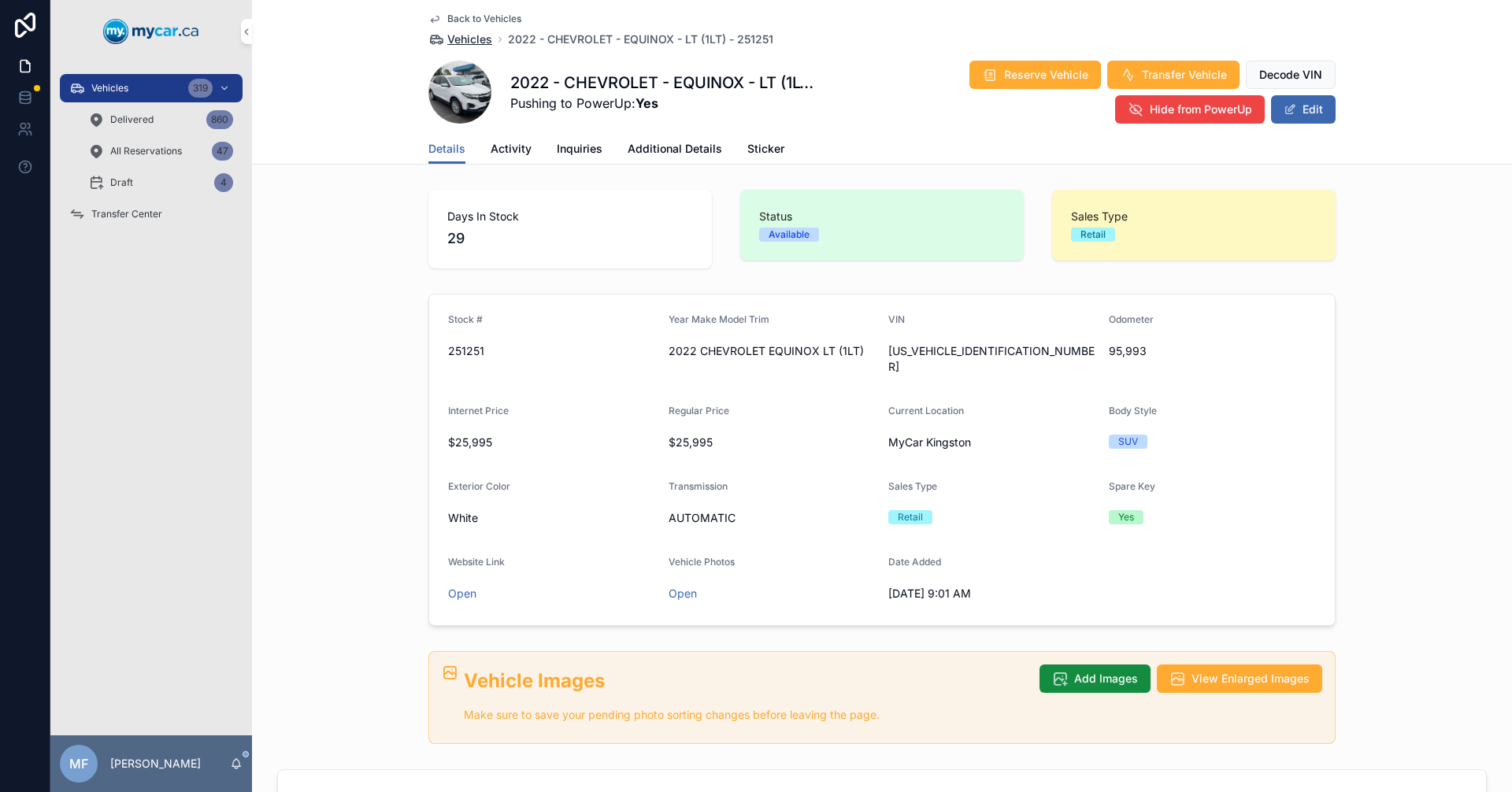
click at [476, 40] on span "Vehicles" at bounding box center [469, 40] width 45 height 16
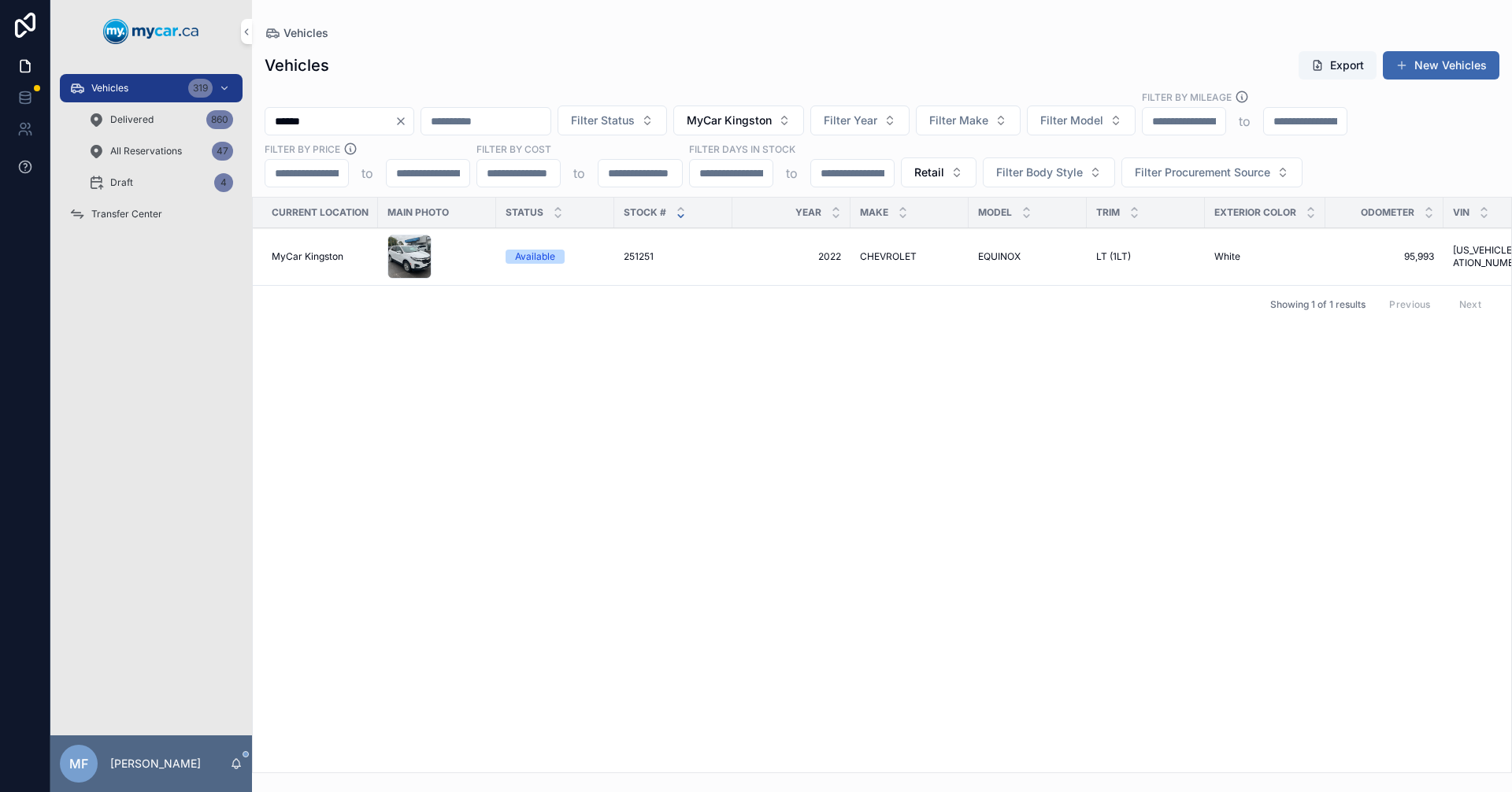
drag, startPoint x: 347, startPoint y: 117, endPoint x: 0, endPoint y: 155, distance: 349.1
click at [64, 132] on div "Vehicles 319 Delivered 860 All Reservations 47 Draft 4 Transfer Center MF Mike …" at bounding box center [781, 396] width 1461 height 792
click at [1445, 310] on div "Previous Next" at bounding box center [1435, 304] width 114 height 25
drag, startPoint x: 355, startPoint y: 110, endPoint x: 163, endPoint y: 136, distance: 193.8
click at [163, 136] on div "Vehicles 319 Delivered 860 All Reservations 47 Draft 4 Transfer Center MF Mike …" at bounding box center [781, 396] width 1461 height 792
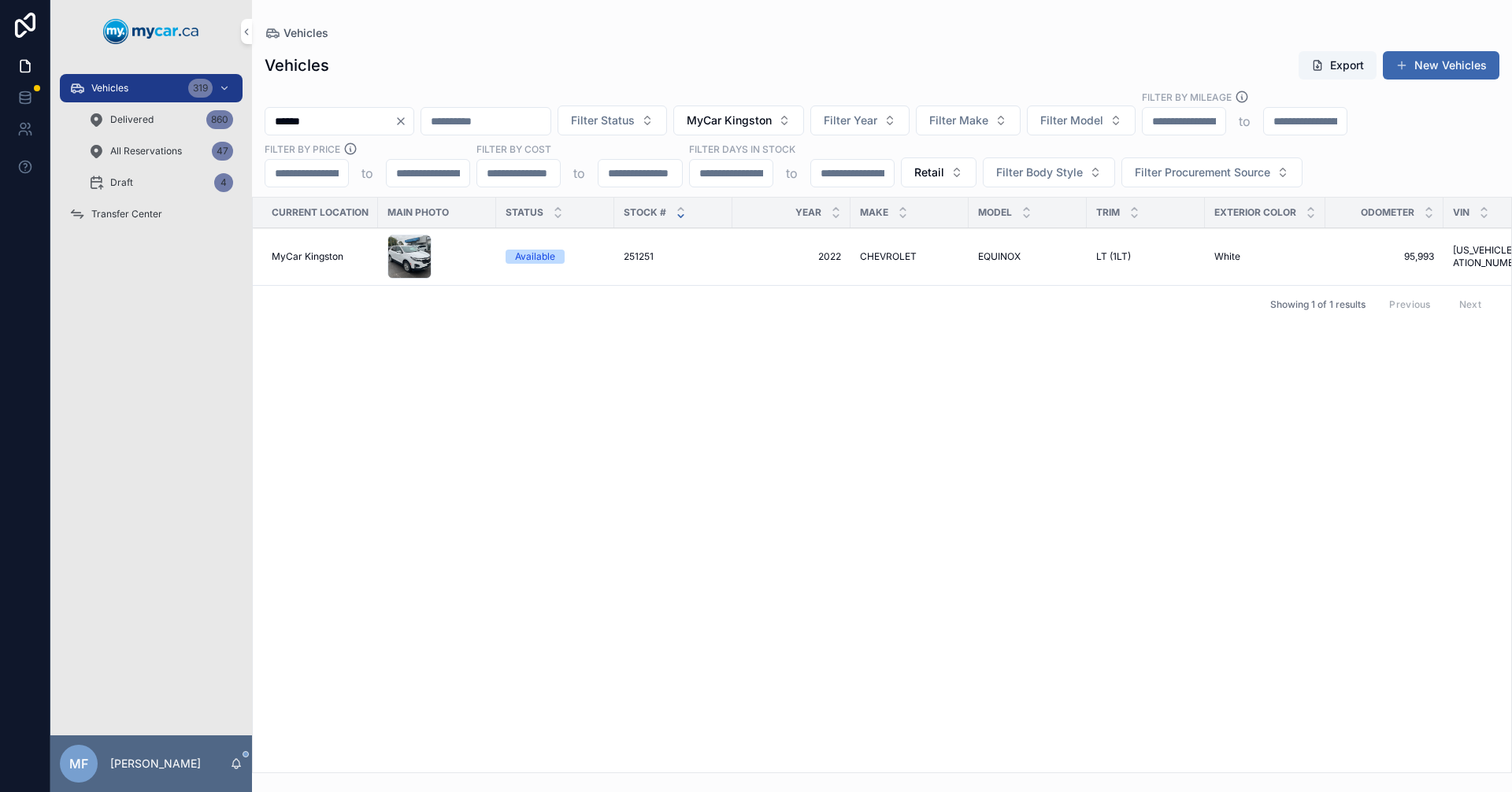
click at [969, 414] on div "Current Location Main Photo Status Stock # Year Make Model Trim Exterior Color …" at bounding box center [881, 485] width 1258 height 575
drag, startPoint x: 279, startPoint y: 115, endPoint x: 140, endPoint y: 131, distance: 139.9
click at [186, 124] on div "Vehicles 319 Delivered 860 All Reservations 47 Draft 4 Transfer Center MF Mike …" at bounding box center [781, 396] width 1461 height 792
drag, startPoint x: 545, startPoint y: 659, endPoint x: 511, endPoint y: 541, distance: 122.8
click at [544, 658] on div "Current Location Main Photo Status Stock # Year Make Model Trim Exterior Color …" at bounding box center [881, 485] width 1258 height 575
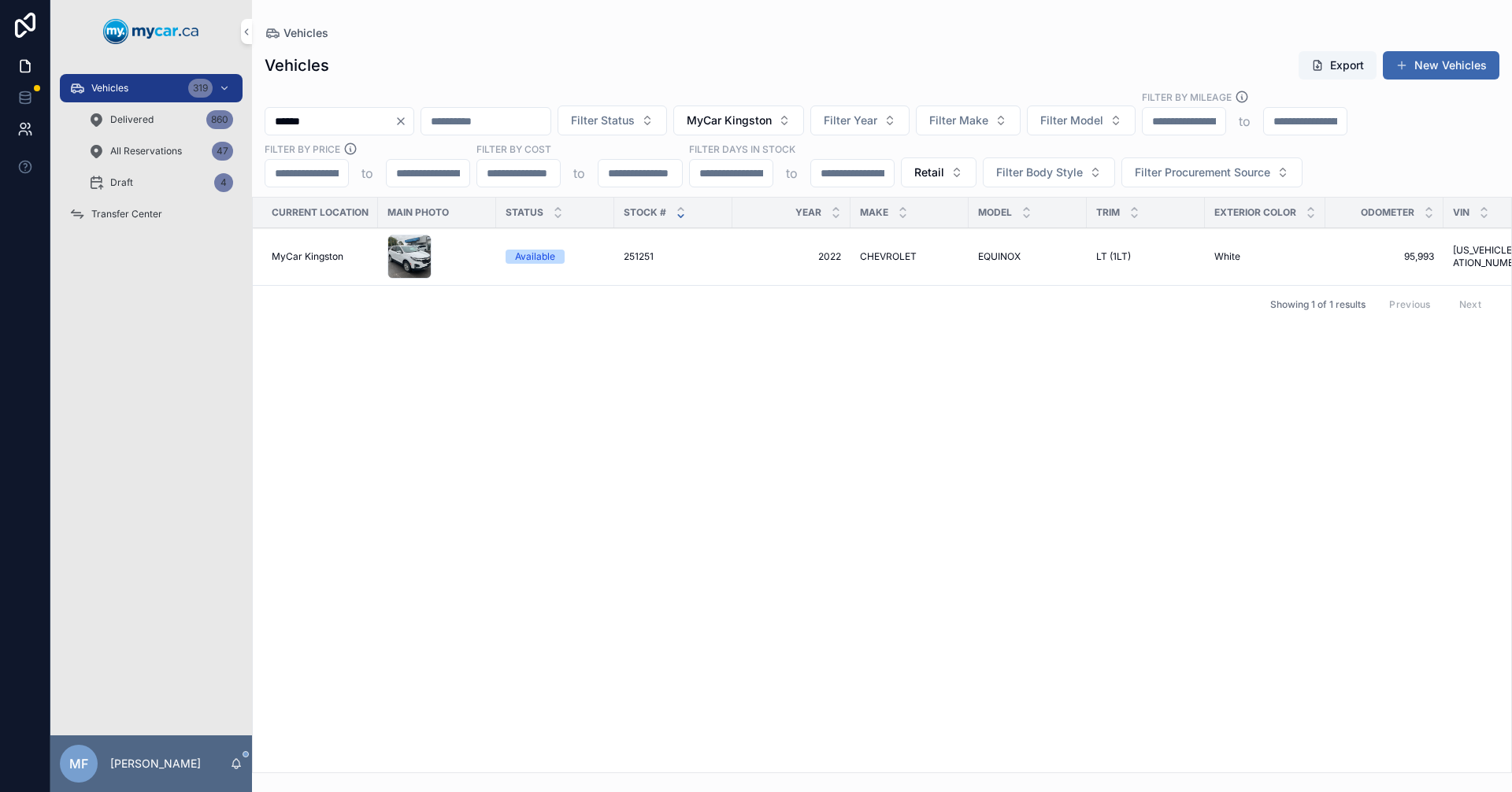
drag, startPoint x: 387, startPoint y: 120, endPoint x: 0, endPoint y: 123, distance: 387.0
click at [0, 123] on div "Vehicles 319 Delivered 860 All Reservations 47 Draft 4 Transfer Center MF Mike …" at bounding box center [756, 396] width 1512 height 792
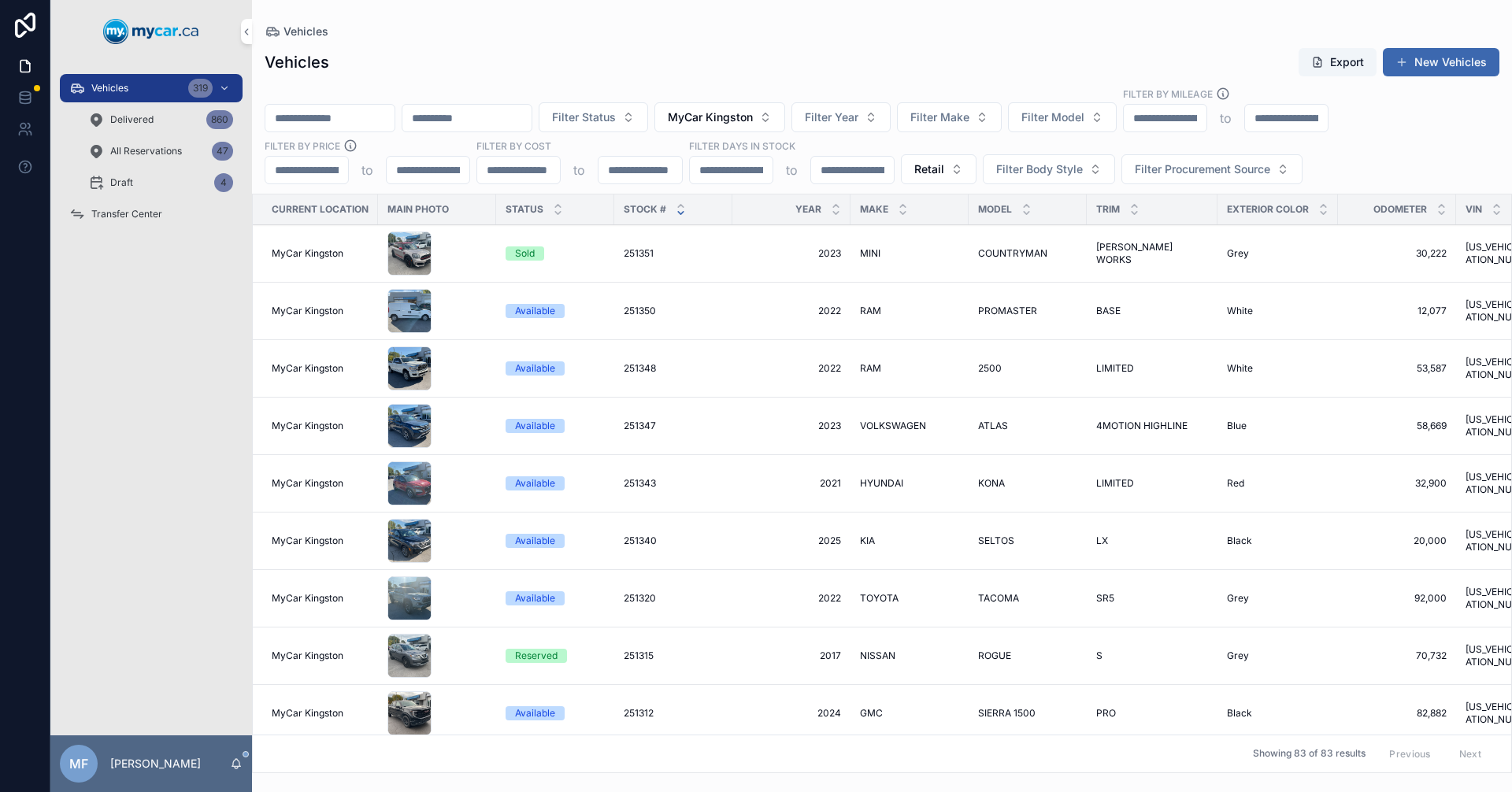
click at [836, 17] on div "Vehicles Vehicles Export New Vehicles Filter Status MyCar Kingston Filter Year …" at bounding box center [882, 387] width 1260 height 773
click at [373, 126] on input "scrollable content" at bounding box center [330, 118] width 129 height 22
type input "******"
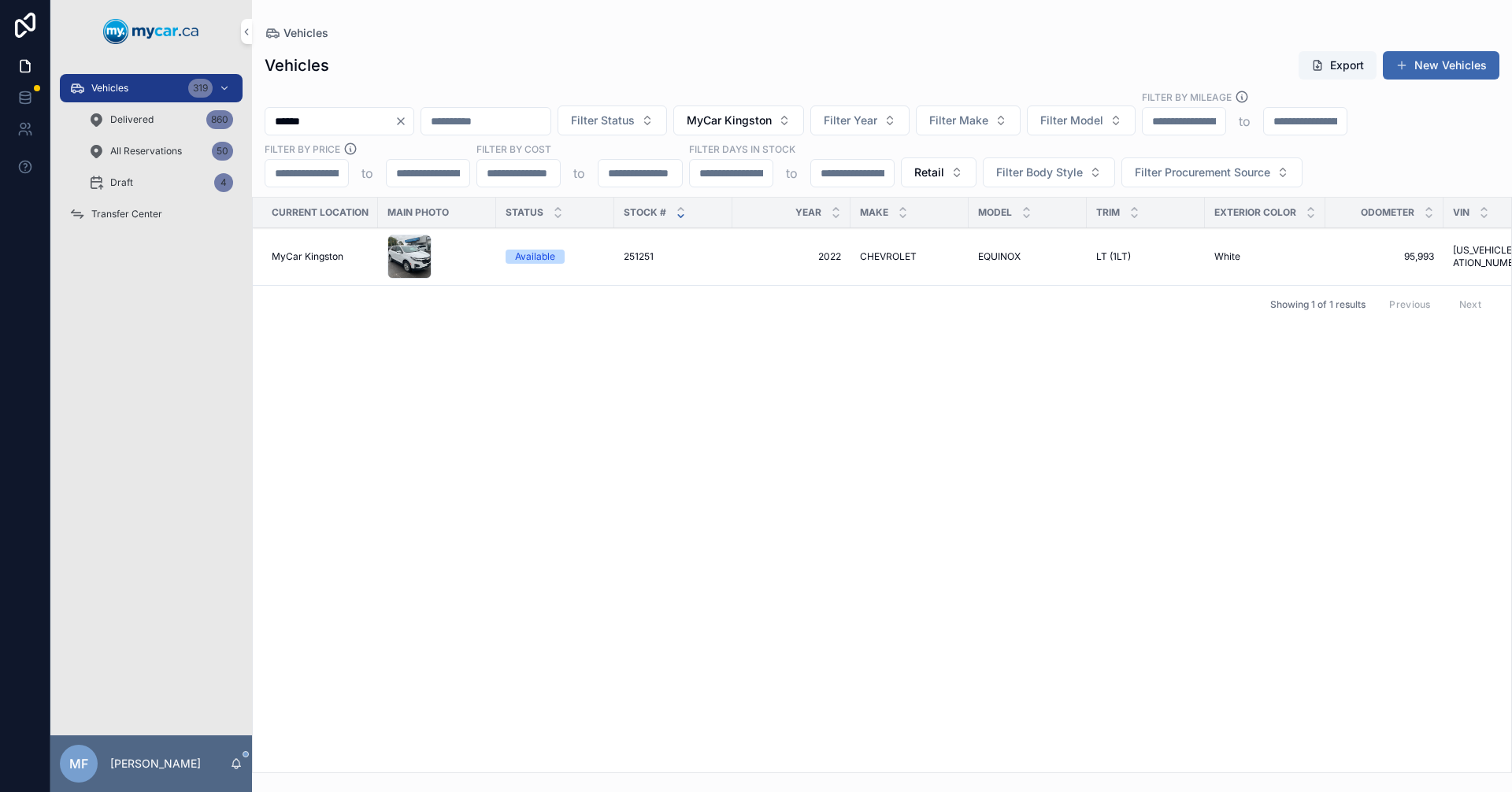
click at [893, 256] on span "CHEVROLET" at bounding box center [887, 256] width 57 height 13
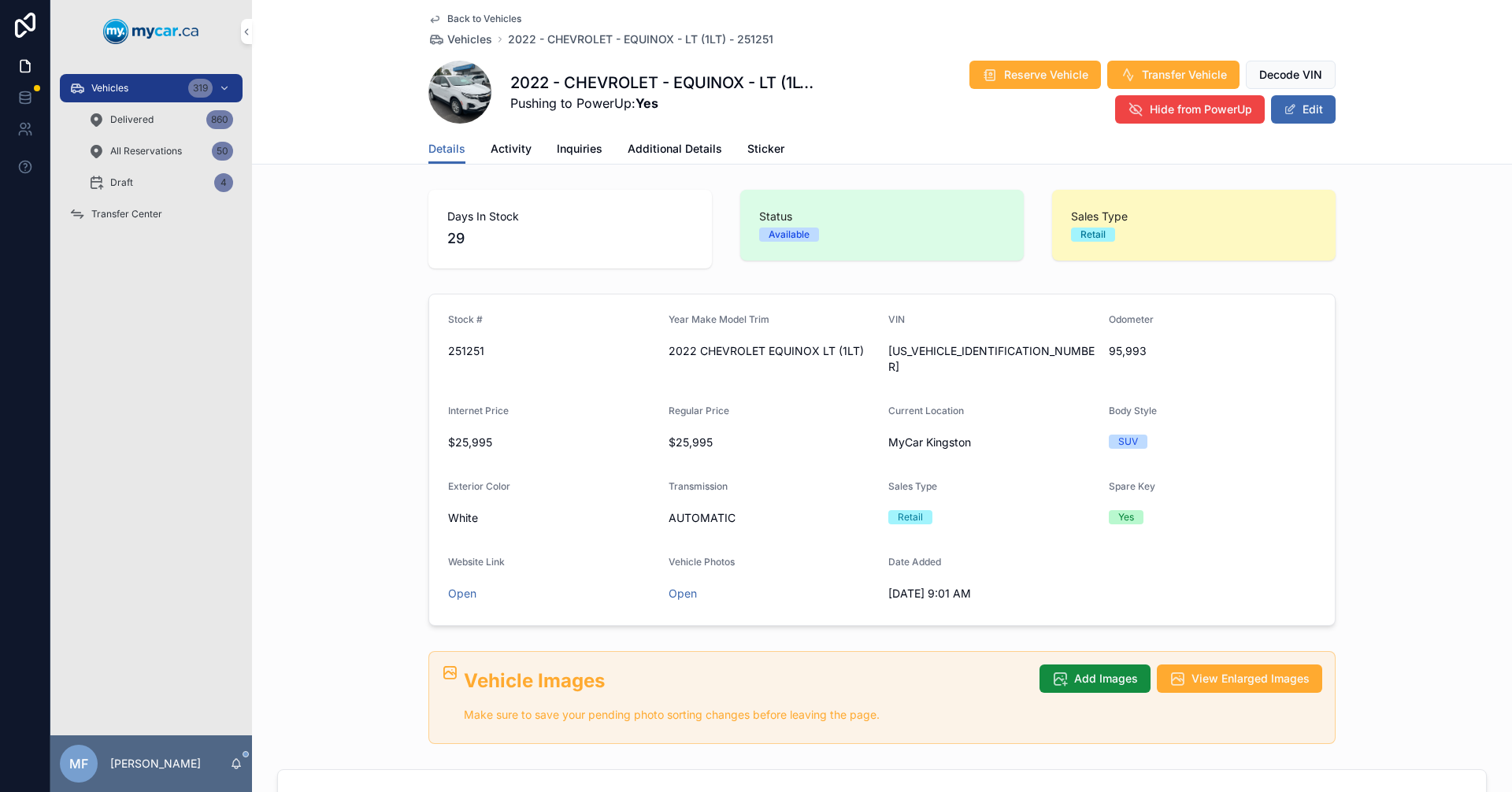
click at [893, 256] on div "Status Available" at bounding box center [881, 225] width 283 height 71
click at [1297, 107] on button "Edit" at bounding box center [1302, 109] width 65 height 29
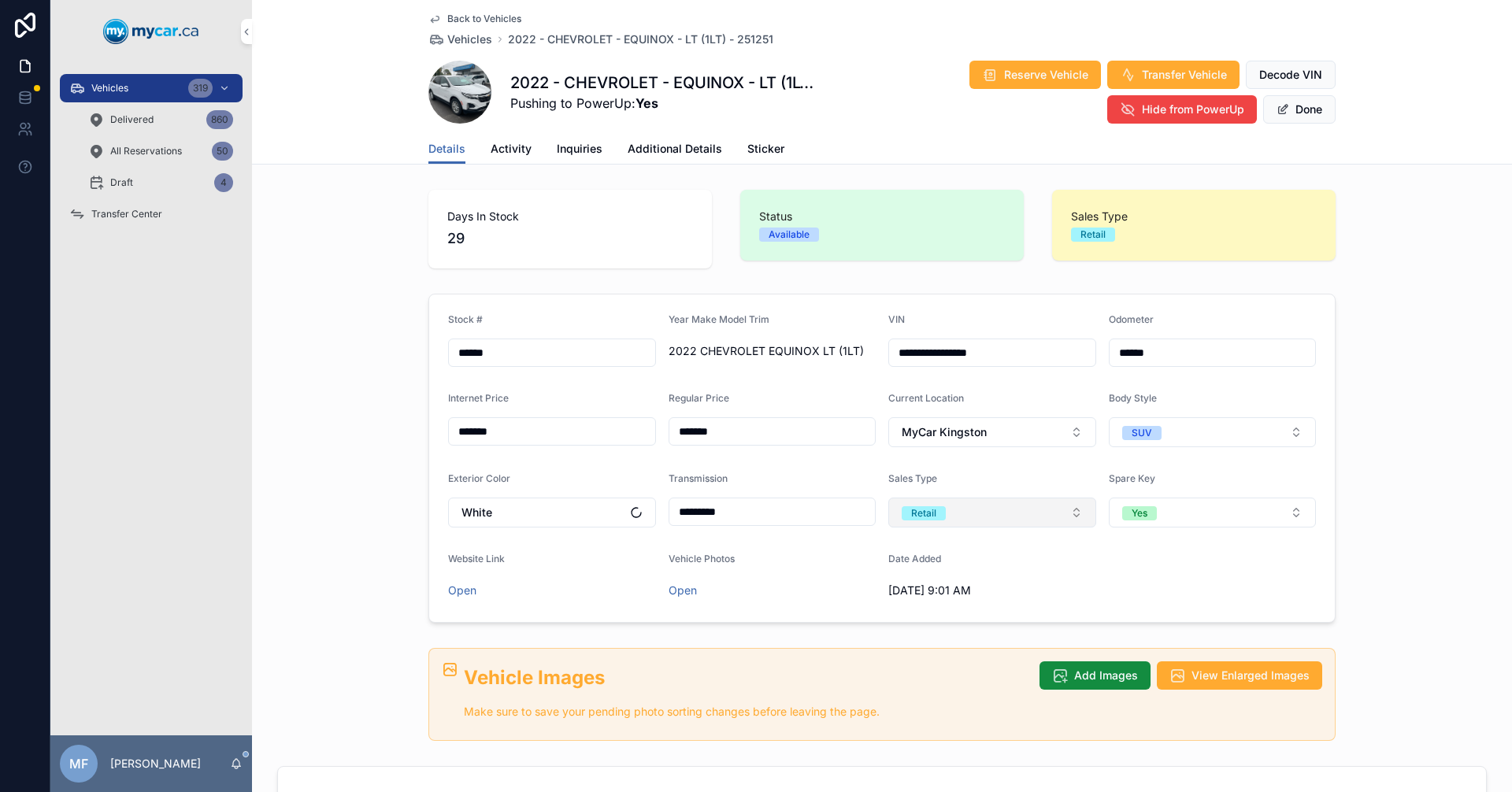
click at [1037, 512] on button "Retail" at bounding box center [991, 513] width 208 height 30
click at [921, 597] on div "Wholesale" at bounding box center [915, 599] width 47 height 14
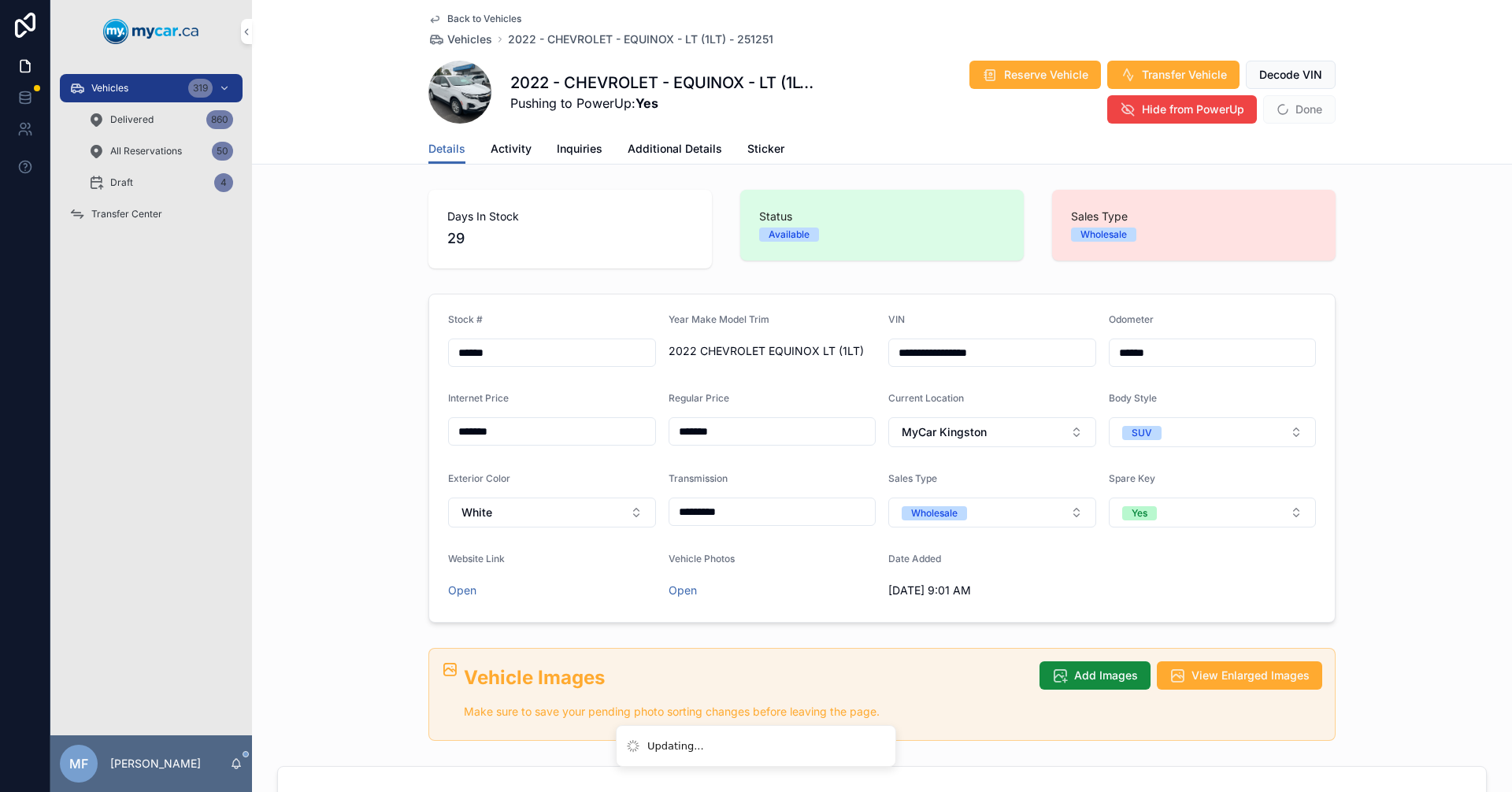
click at [1416, 200] on div "Days In Stock 29 Status Available Sales Type Wholesale" at bounding box center [882, 230] width 1260 height 91
click at [1270, 115] on button "Done" at bounding box center [1298, 109] width 73 height 29
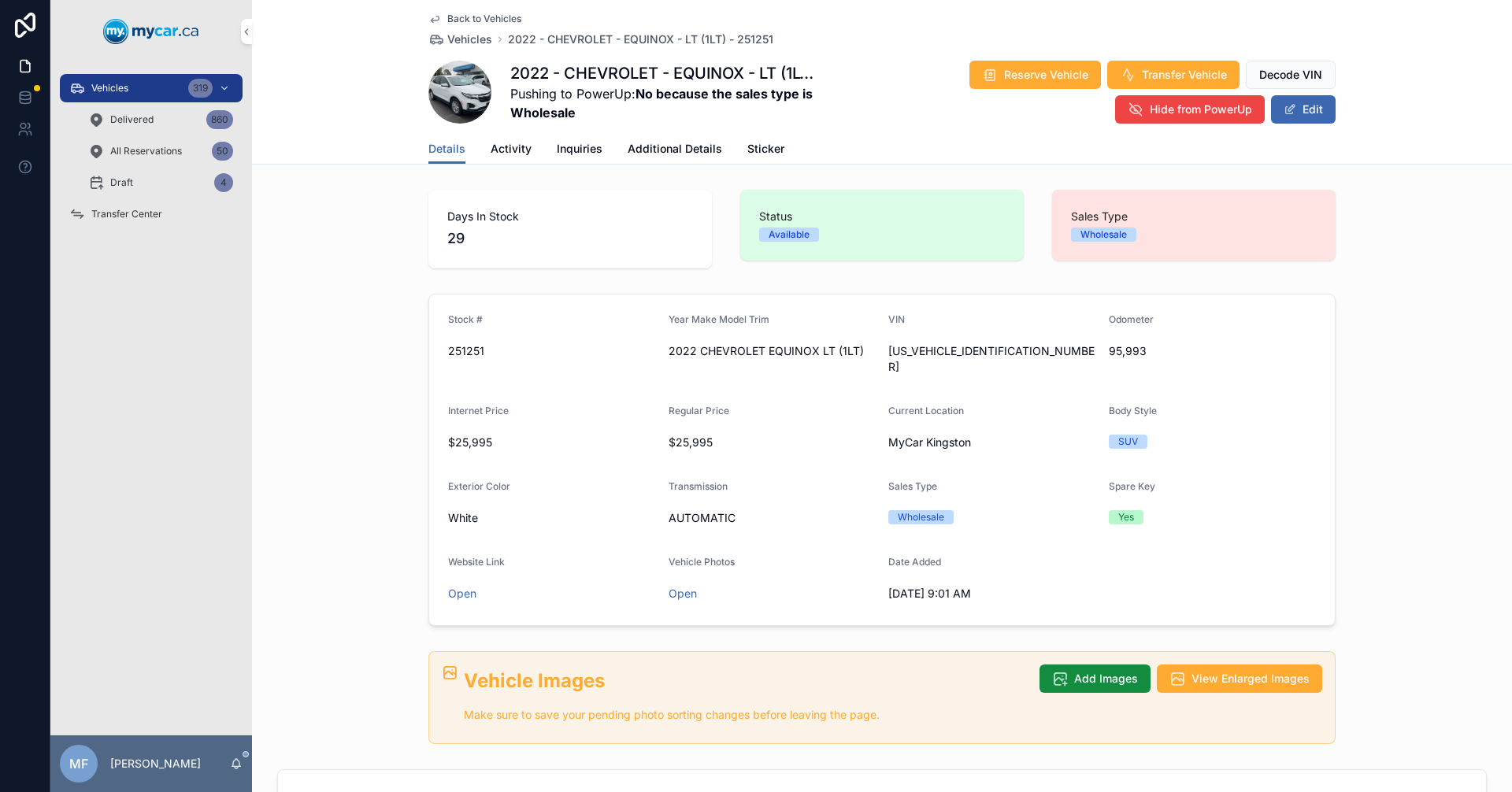
click at [1410, 109] on div "Back to Vehicles Vehicles 2022 - CHEVROLET - EQUINOX - LT (1LT) - 251251 2022 -…" at bounding box center [882, 82] width 1260 height 165
click at [465, 40] on span "Vehicles" at bounding box center [469, 40] width 45 height 16
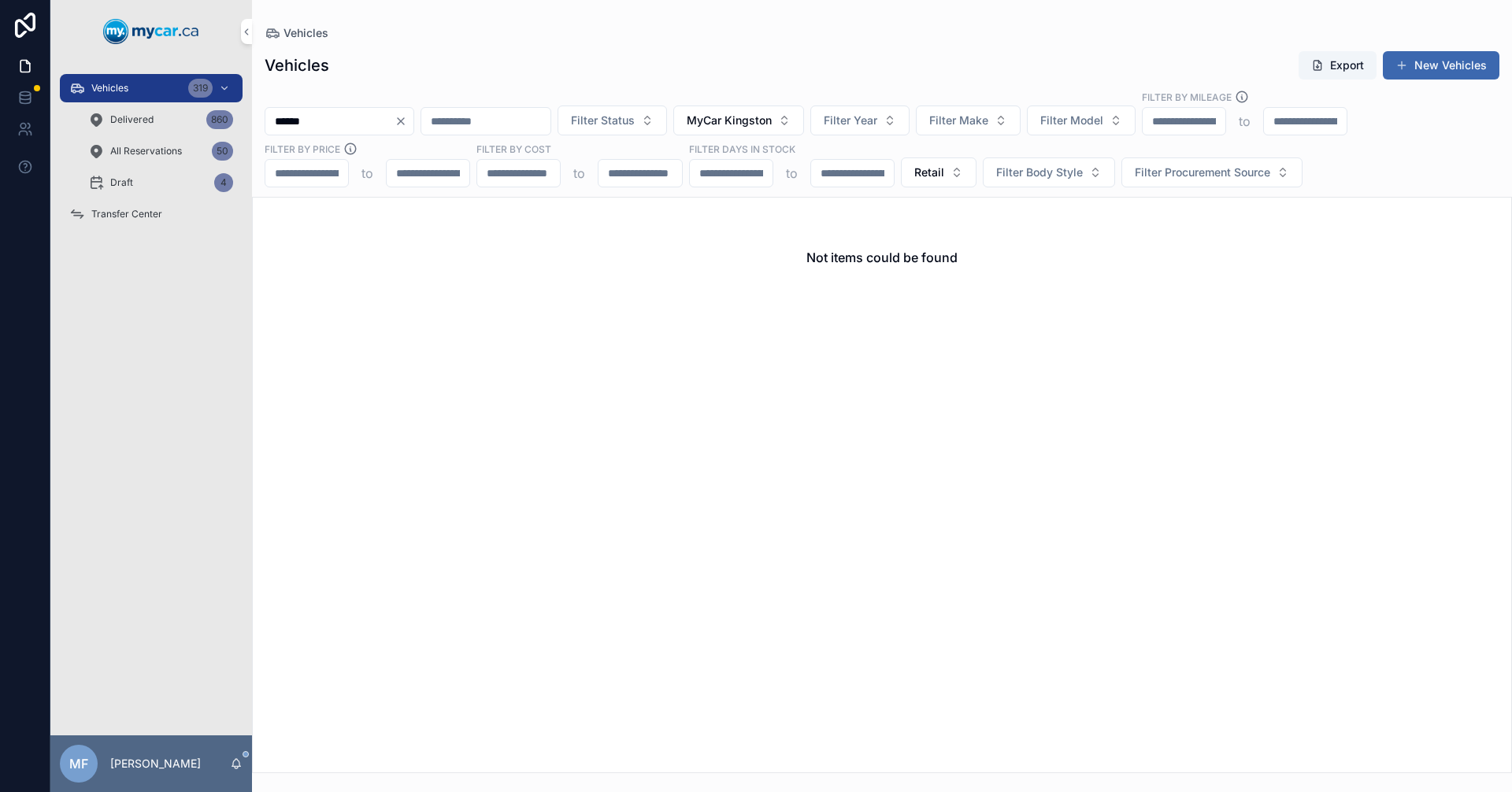
click at [948, 413] on div "Not items could be found" at bounding box center [882, 485] width 1260 height 576
drag, startPoint x: 365, startPoint y: 131, endPoint x: 0, endPoint y: 119, distance: 365.2
click at [0, 130] on div "Vehicles 319 Delivered 860 All Reservations 50 Draft 4 Transfer Center MF Mike …" at bounding box center [756, 396] width 1512 height 792
click at [884, 395] on div "Not items could be found" at bounding box center [882, 485] width 1260 height 576
